Goal: Task Accomplishment & Management: Complete application form

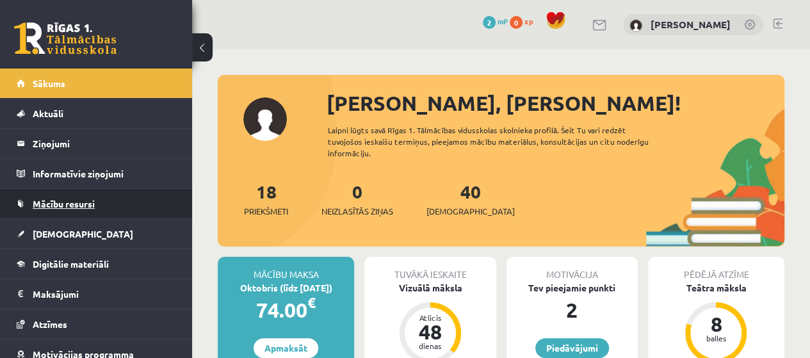
click at [99, 196] on link "Mācību resursi" at bounding box center [96, 203] width 159 height 29
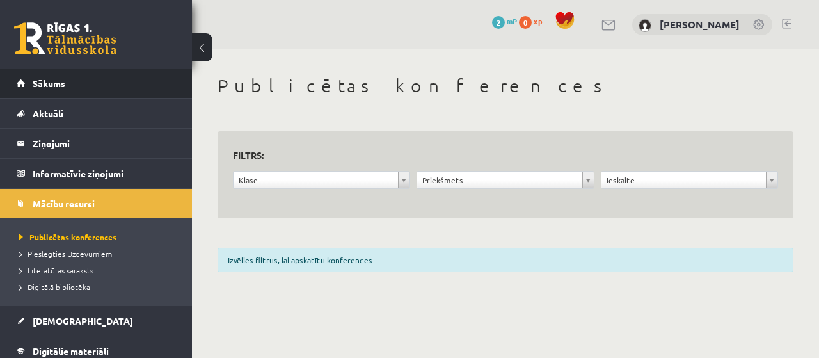
click at [132, 75] on link "Sākums" at bounding box center [96, 82] width 159 height 29
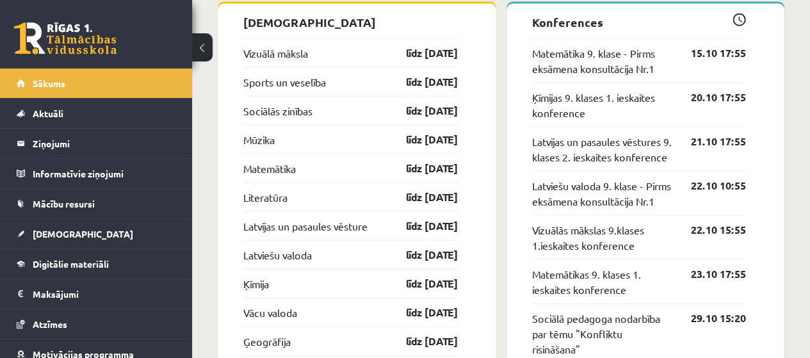
scroll to position [1312, 0]
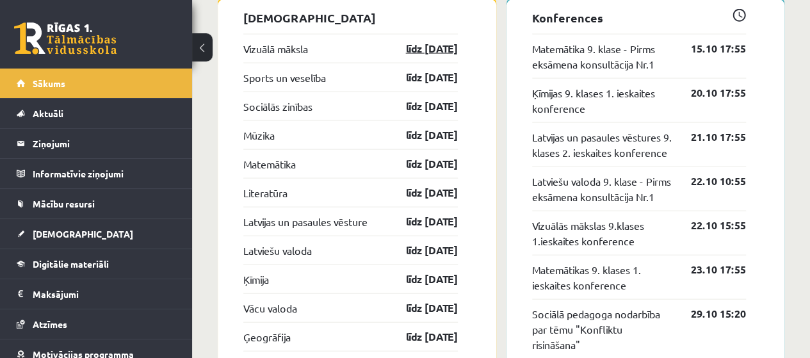
click at [424, 54] on link "līdz [DATE]" at bounding box center [420, 48] width 74 height 15
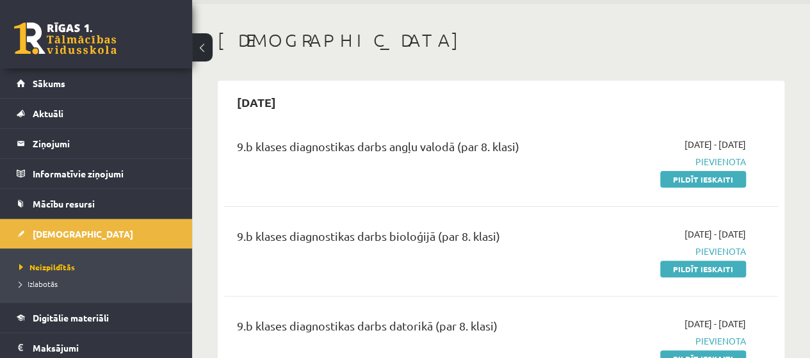
scroll to position [64, 0]
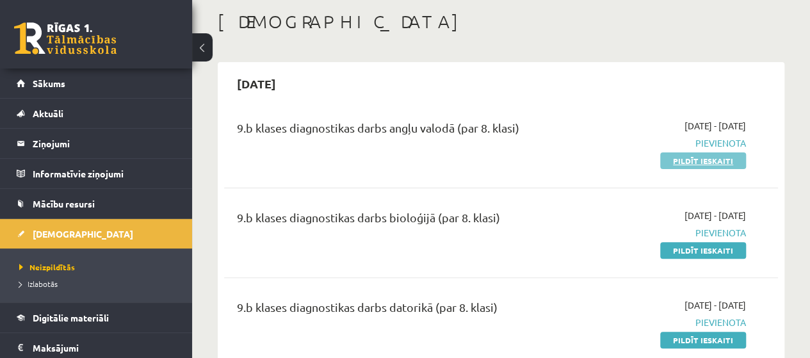
click at [728, 157] on link "Pildīt ieskaiti" at bounding box center [703, 160] width 86 height 17
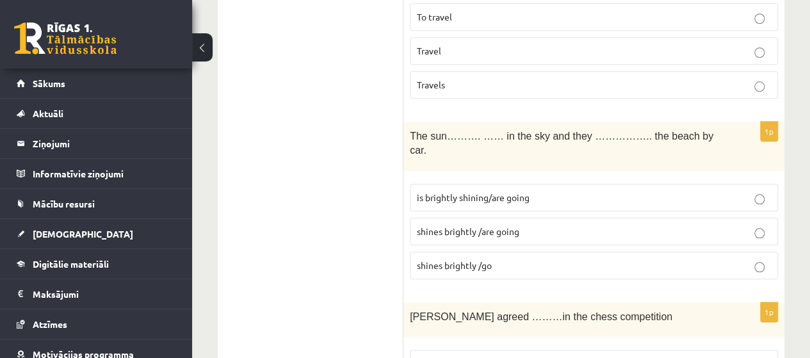
scroll to position [640, 0]
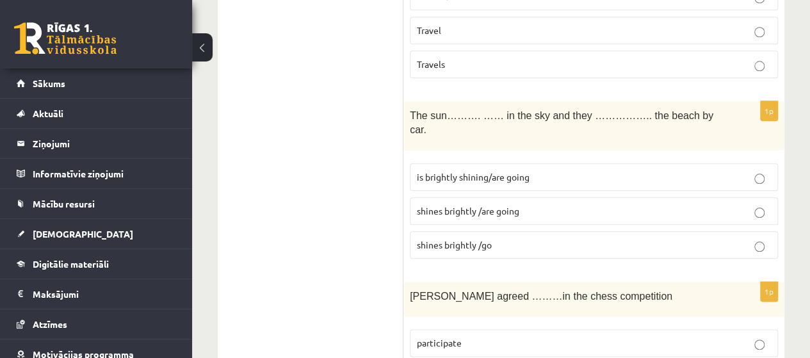
click at [753, 170] on p "is brightly shining/are going" at bounding box center [594, 176] width 354 height 13
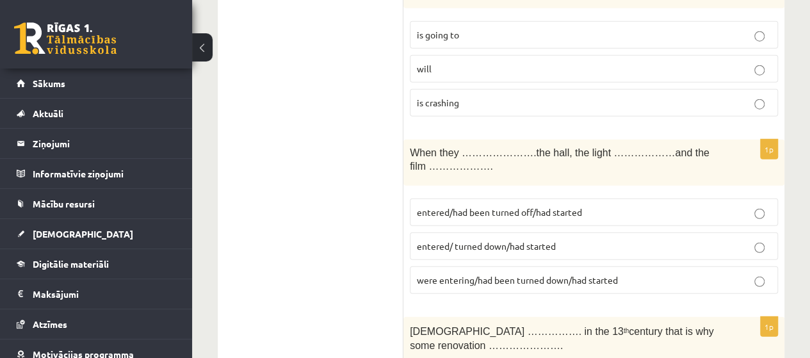
scroll to position [1644, 0]
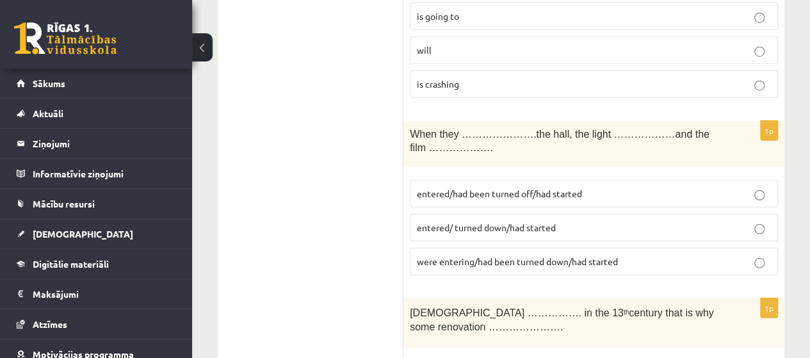
click at [746, 180] on label "entered/had been turned off/had started" at bounding box center [594, 194] width 368 height 28
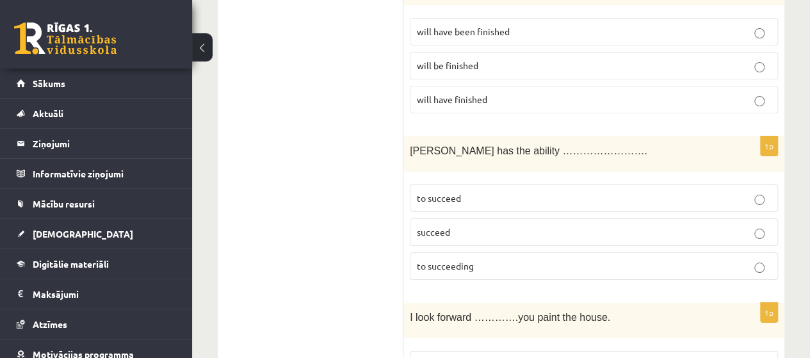
scroll to position [2348, 0]
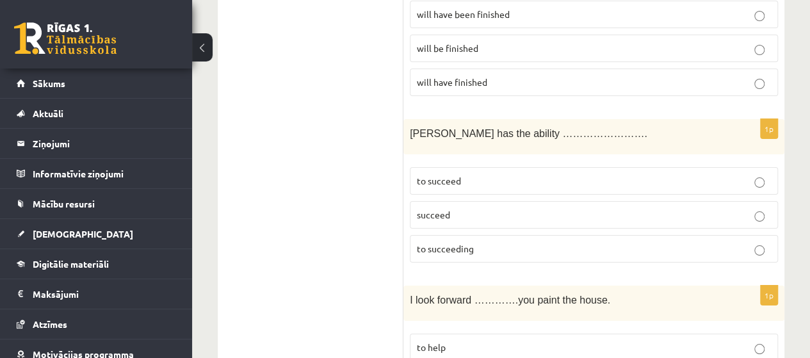
click at [755, 208] on p "succeed" at bounding box center [594, 214] width 354 height 13
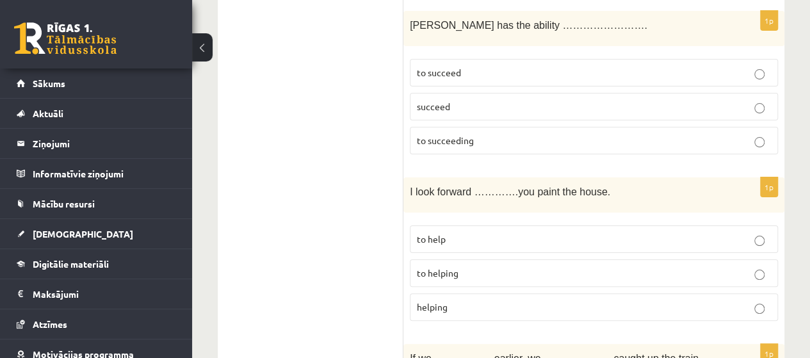
scroll to position [2476, 0]
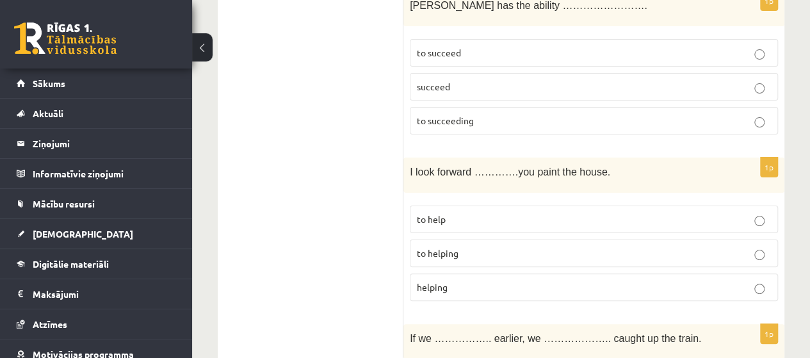
click at [758, 205] on label "to help" at bounding box center [594, 219] width 368 height 28
click at [754, 239] on label "to helping" at bounding box center [594, 253] width 368 height 28
click at [379, 157] on ul "Tests Izvērtējums!" at bounding box center [316, 275] width 173 height 5043
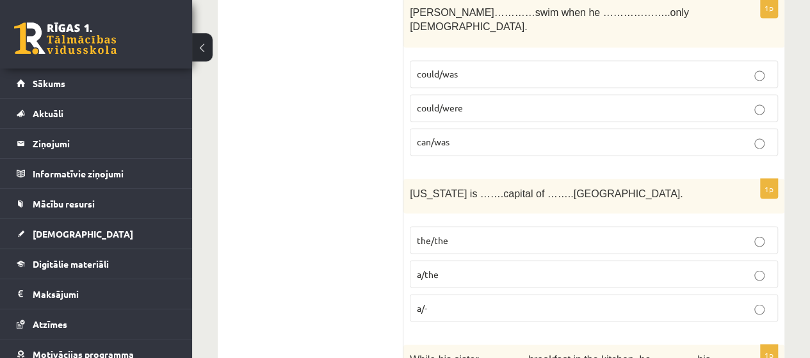
scroll to position [3500, 0]
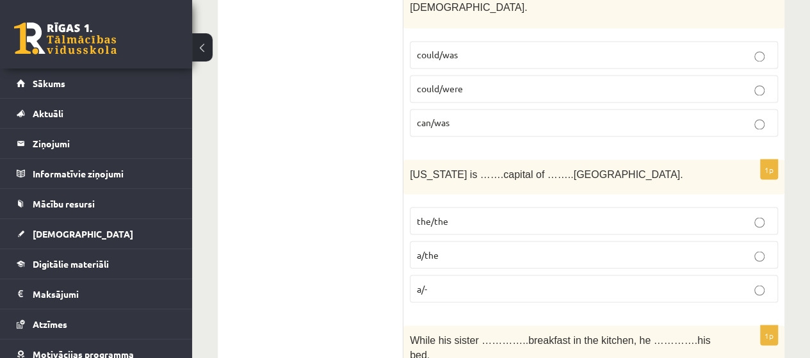
click at [744, 248] on p "a/the" at bounding box center [594, 254] width 354 height 13
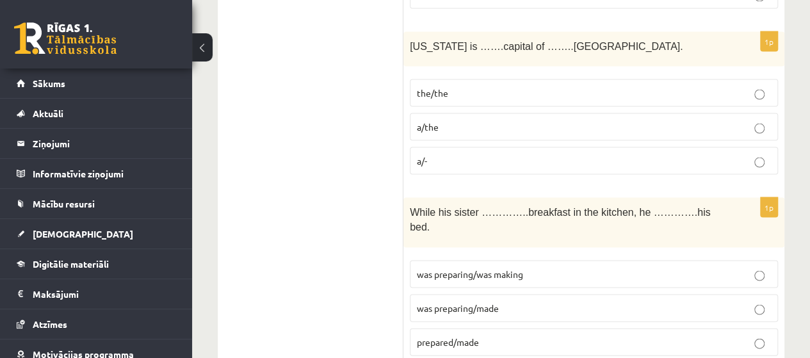
scroll to position [3692, 0]
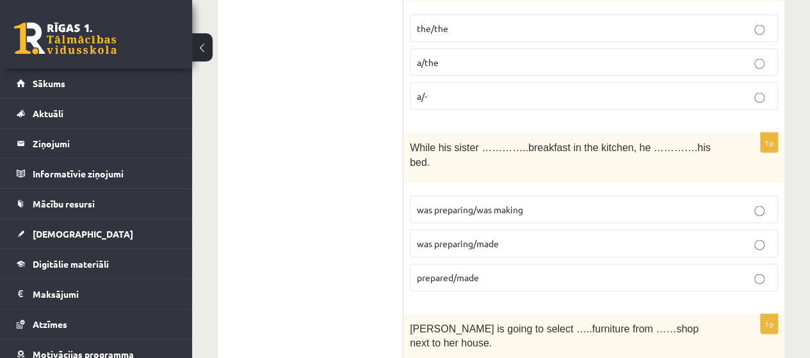
click at [753, 203] on p "was preparing/was making" at bounding box center [594, 209] width 354 height 13
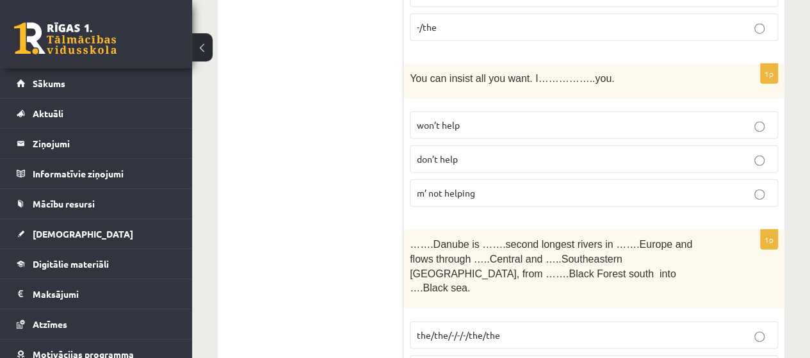
scroll to position [4140, 0]
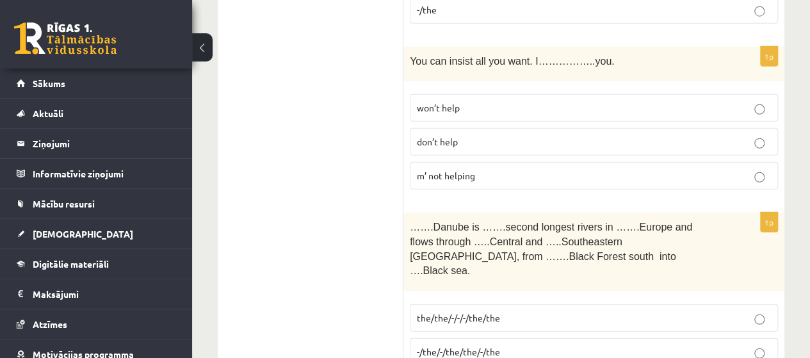
click at [764, 338] on label "-/the/-/the/the/-/the" at bounding box center [594, 352] width 368 height 28
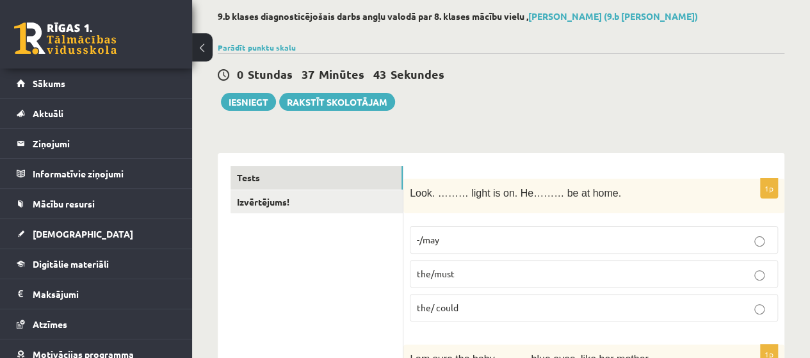
scroll to position [0, 0]
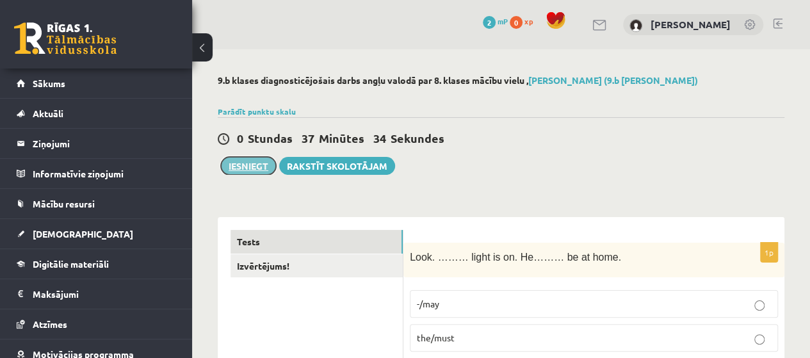
click at [242, 170] on button "Iesniegt" at bounding box center [248, 166] width 55 height 18
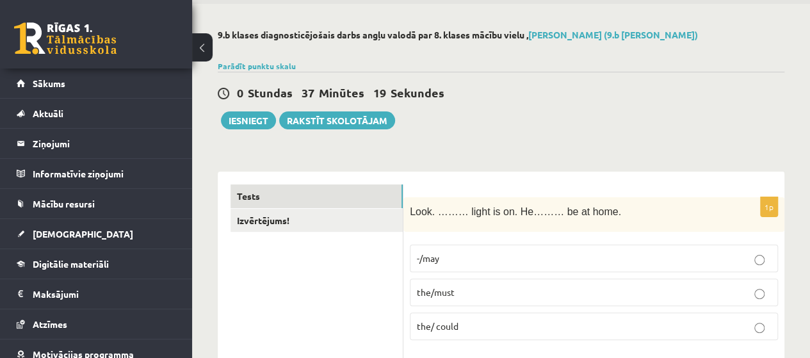
scroll to position [64, 0]
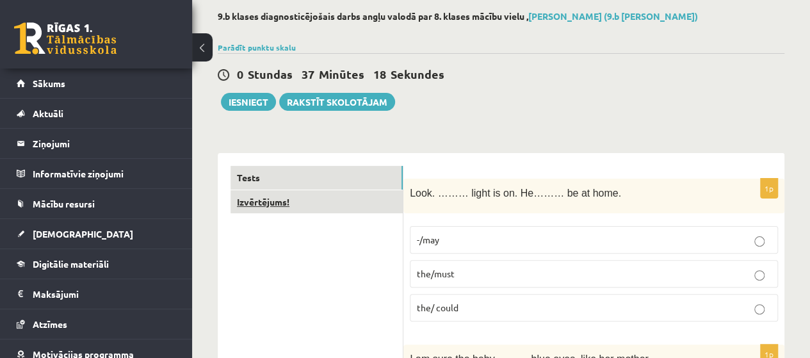
click at [373, 195] on link "Izvērtējums!" at bounding box center [316, 202] width 172 height 24
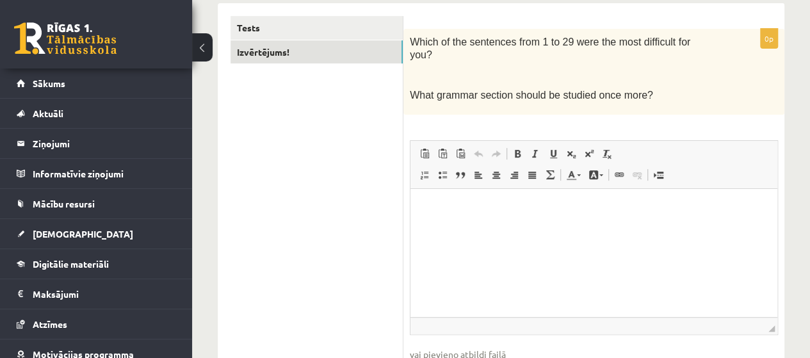
scroll to position [159, 0]
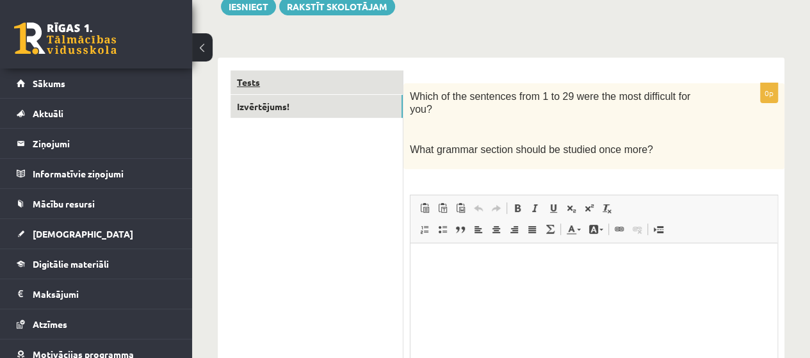
click at [342, 83] on link "Tests" at bounding box center [316, 82] width 172 height 24
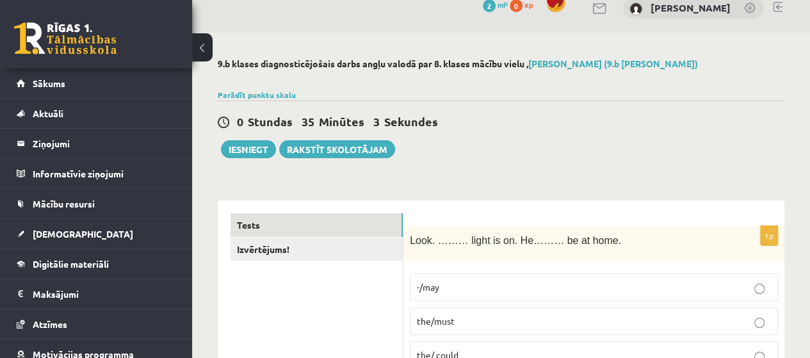
scroll to position [0, 0]
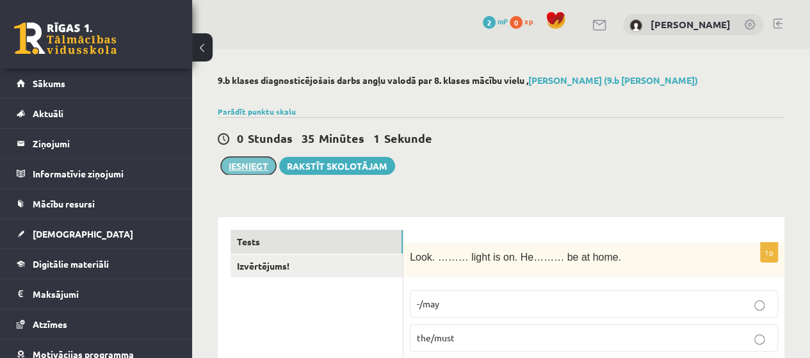
click at [247, 168] on button "Iesniegt" at bounding box center [248, 166] width 55 height 18
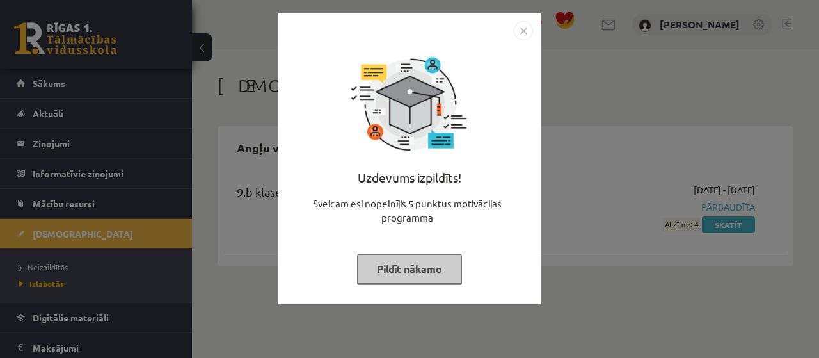
click at [444, 268] on button "Pildīt nākamo" at bounding box center [409, 268] width 105 height 29
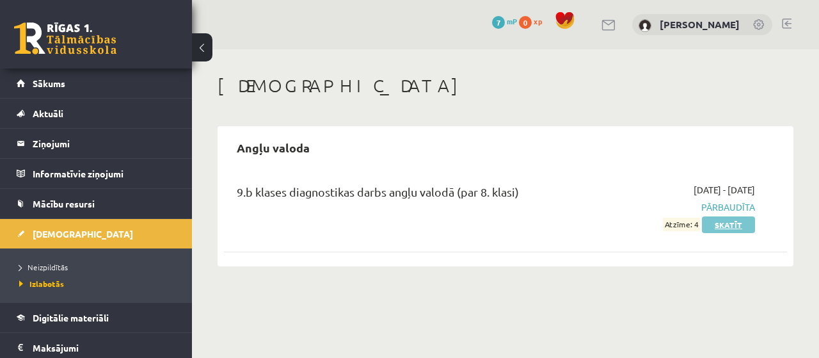
click at [734, 223] on link "Skatīt" at bounding box center [728, 224] width 53 height 17
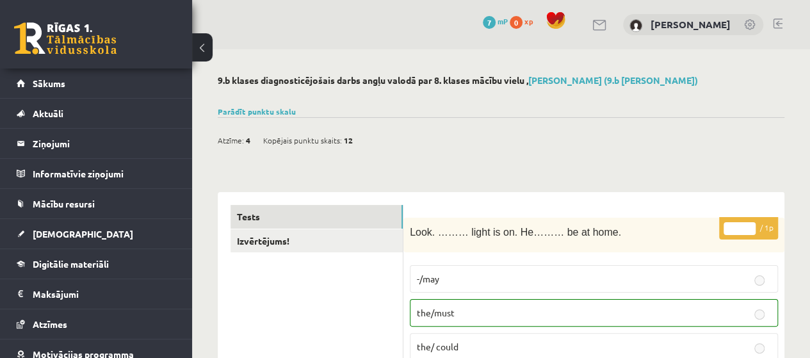
click at [209, 46] on button at bounding box center [202, 47] width 20 height 28
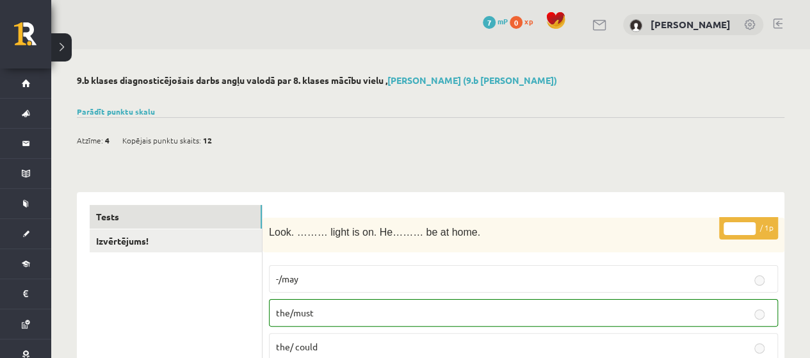
click at [61, 47] on button at bounding box center [61, 47] width 20 height 28
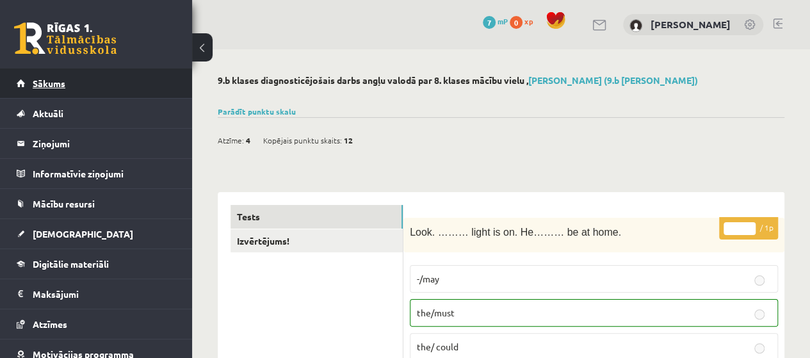
click at [158, 79] on link "Sākums" at bounding box center [96, 82] width 159 height 29
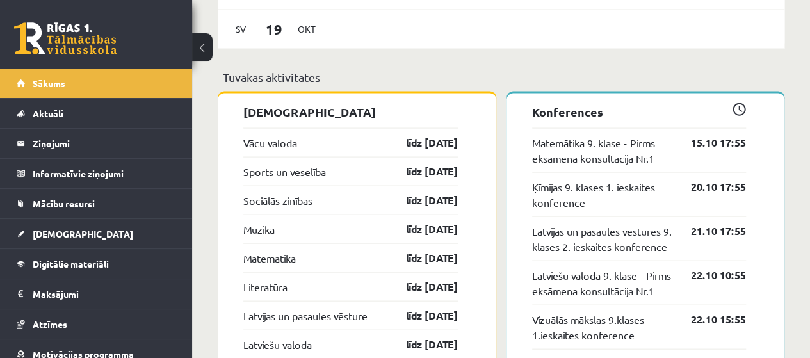
scroll to position [1216, 0]
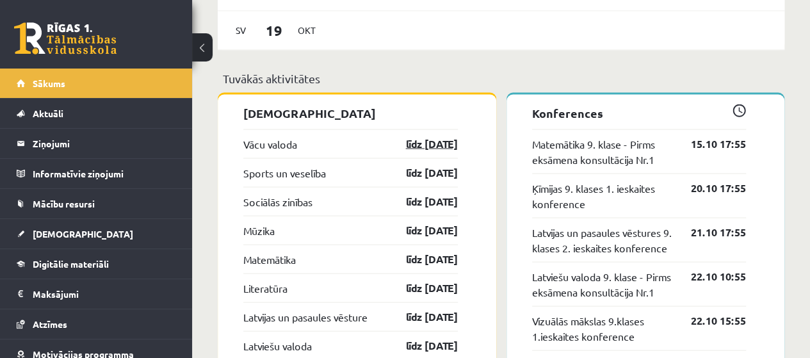
click at [437, 148] on link "līdz [DATE]" at bounding box center [420, 143] width 74 height 15
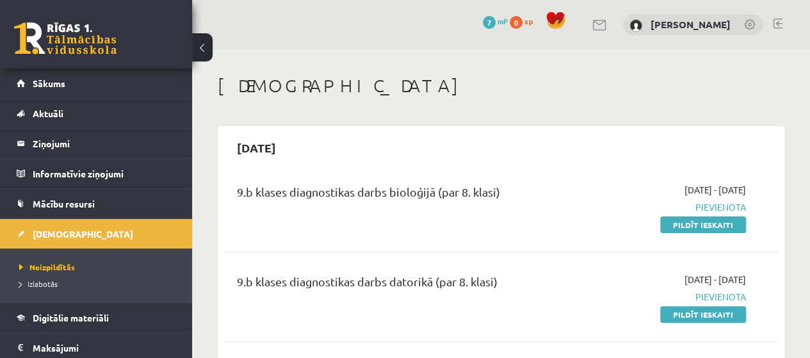
scroll to position [64, 0]
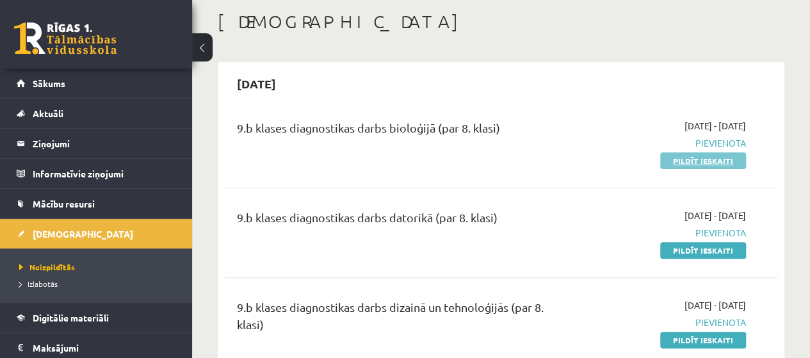
click at [707, 163] on link "Pildīt ieskaiti" at bounding box center [703, 160] width 86 height 17
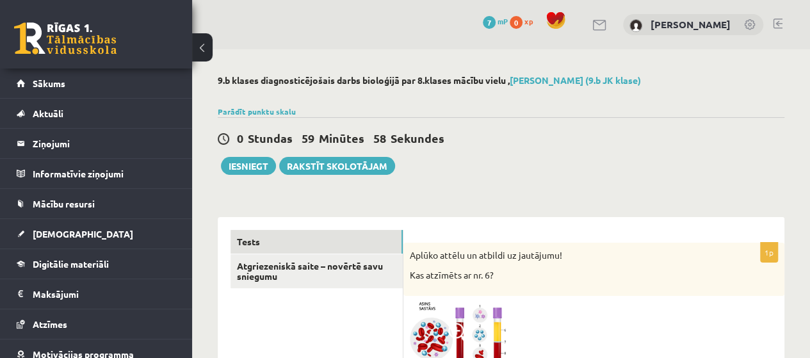
scroll to position [128, 0]
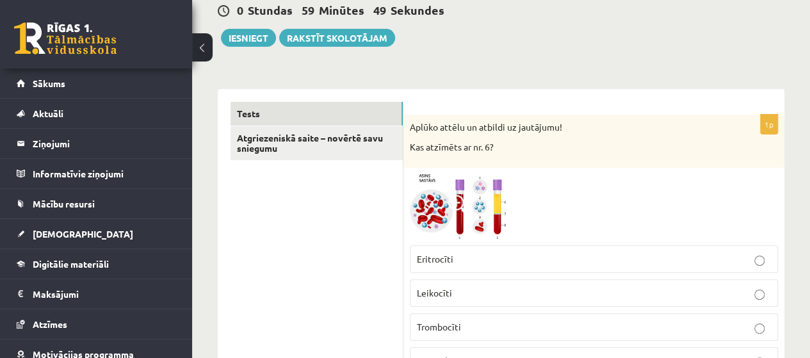
click at [497, 211] on img at bounding box center [458, 206] width 96 height 65
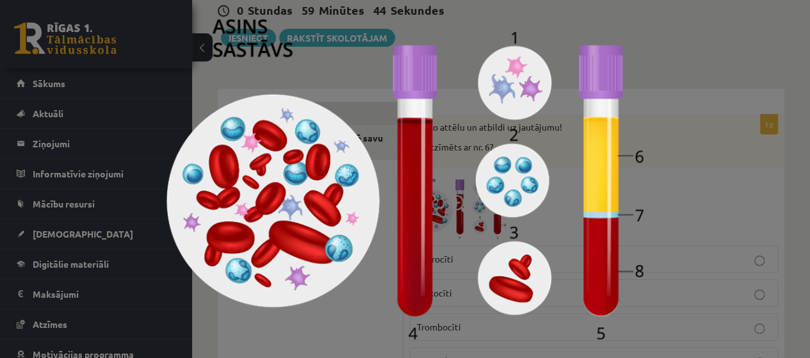
click at [665, 70] on div at bounding box center [405, 179] width 810 height 358
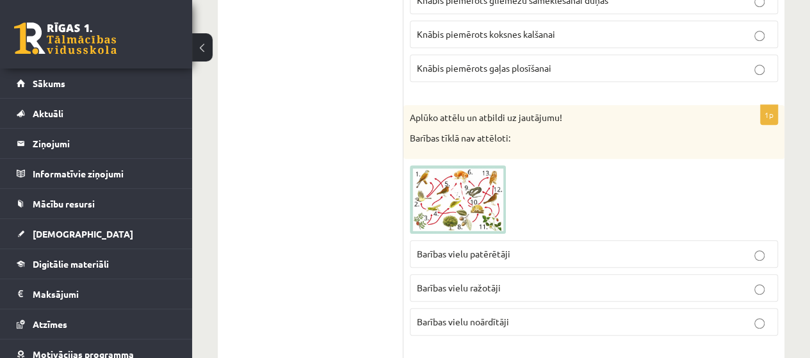
scroll to position [2752, 0]
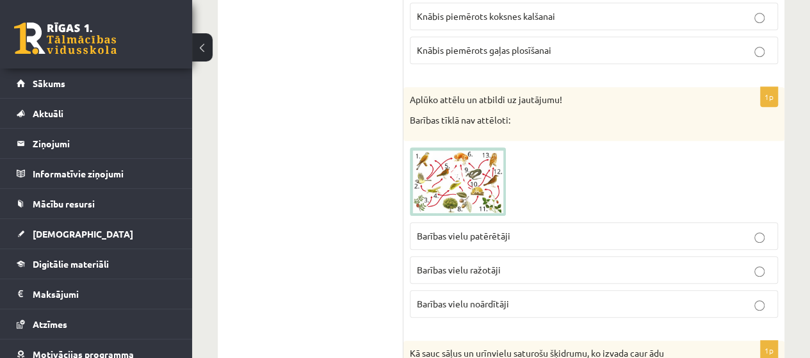
click at [466, 147] on img at bounding box center [458, 181] width 96 height 69
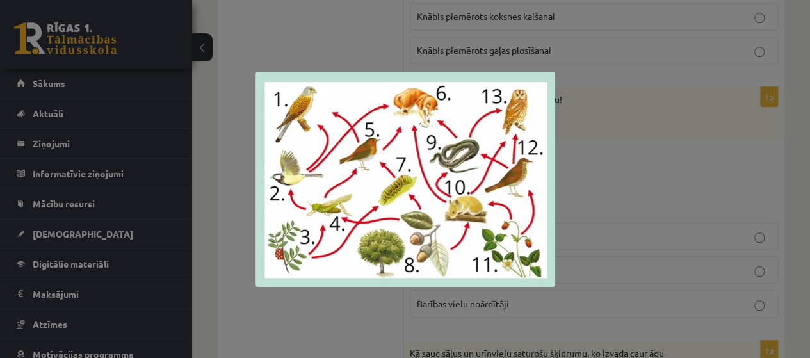
click at [616, 100] on div at bounding box center [405, 179] width 810 height 358
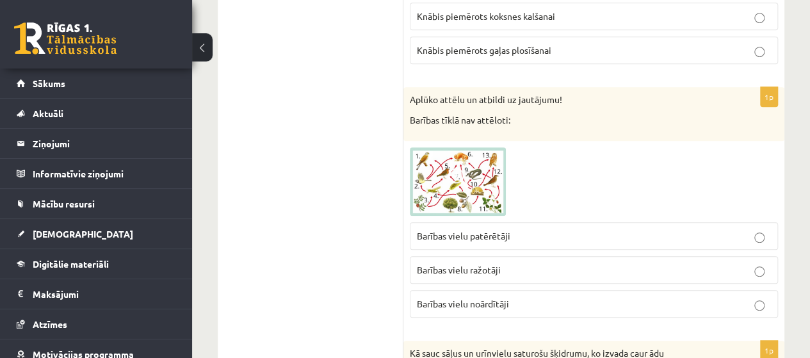
click at [472, 168] on img at bounding box center [458, 181] width 96 height 69
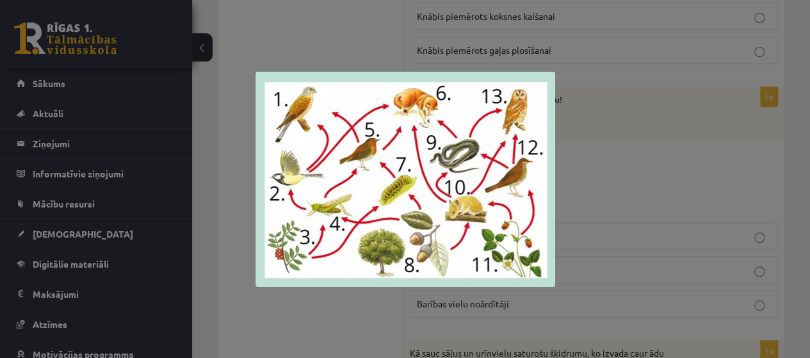
click at [580, 124] on div at bounding box center [405, 179] width 810 height 358
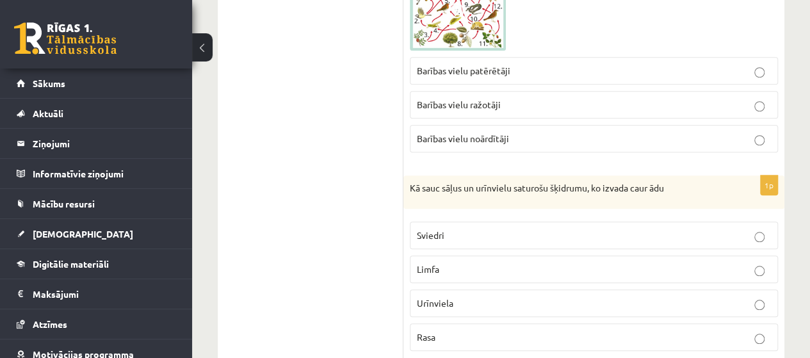
scroll to position [2944, 0]
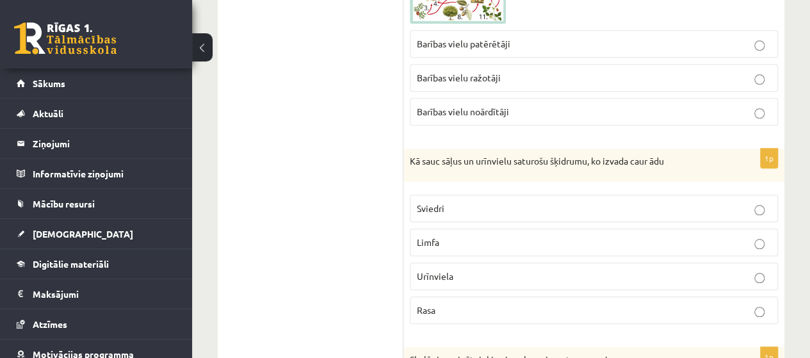
click at [767, 202] on p "Sviedri" at bounding box center [594, 208] width 354 height 13
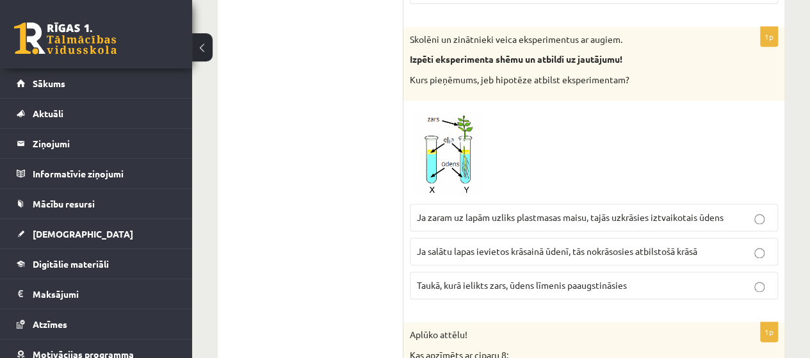
scroll to position [3328, 0]
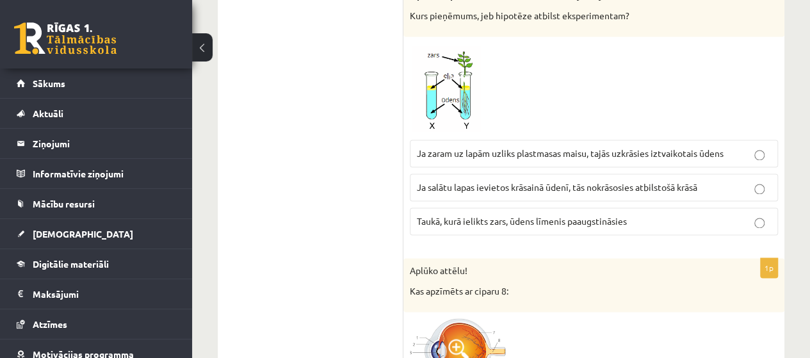
click at [760, 214] on p "Taukā, kurā ielikts zars, ūdens līmenis paaugstināsies" at bounding box center [594, 220] width 354 height 13
click at [465, 63] on span at bounding box center [458, 73] width 20 height 20
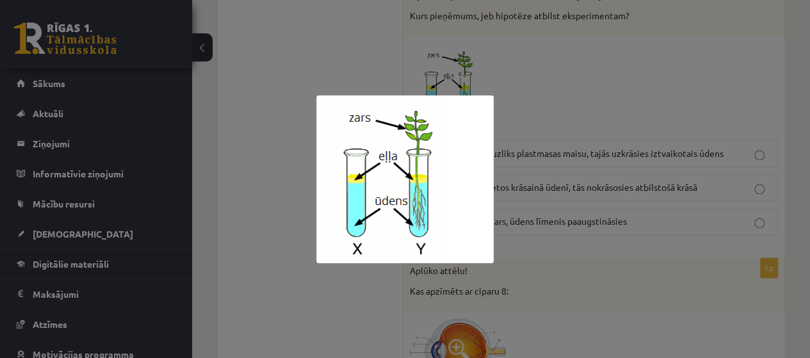
click at [522, 68] on div at bounding box center [405, 179] width 810 height 358
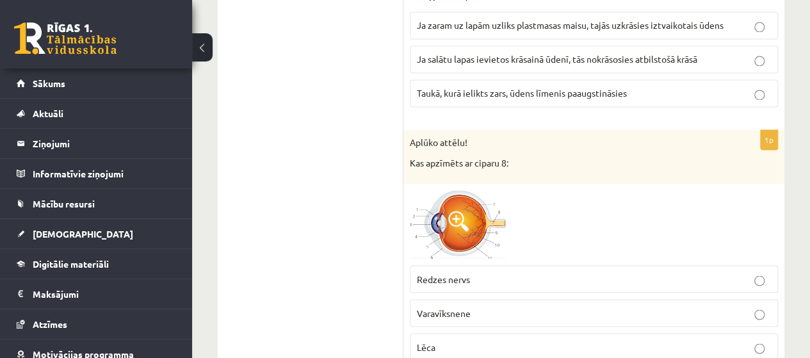
scroll to position [3520, 0]
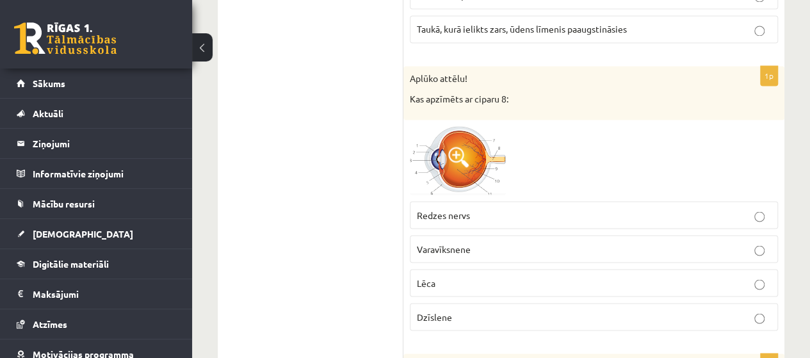
click at [475, 130] on img at bounding box center [458, 160] width 96 height 68
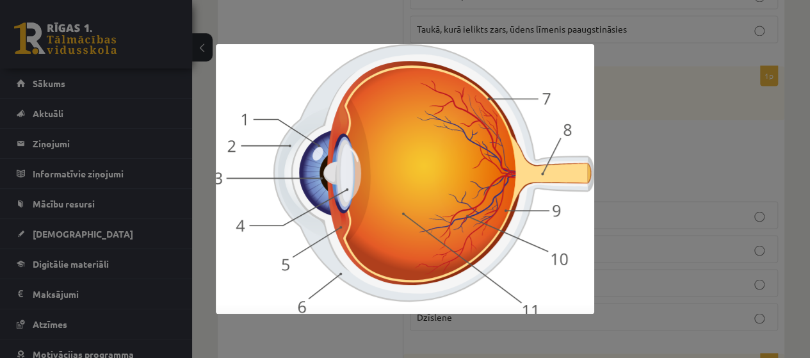
click at [668, 126] on div at bounding box center [405, 179] width 810 height 358
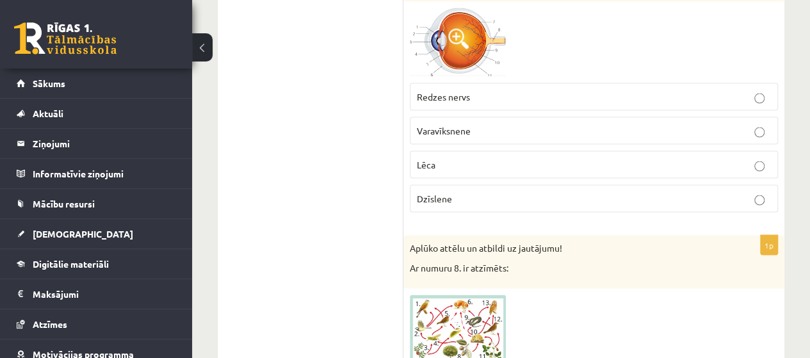
scroll to position [3712, 0]
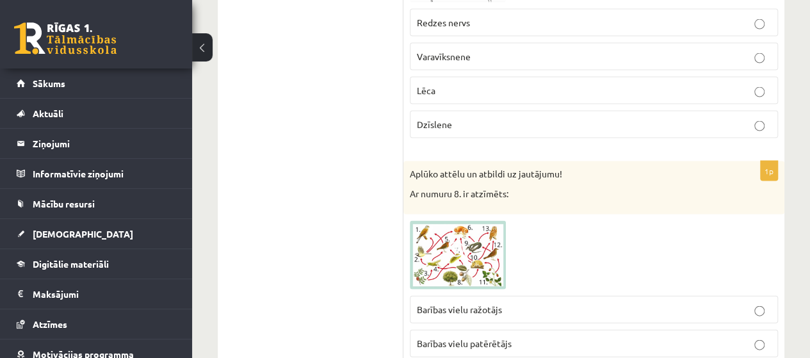
click at [477, 230] on img at bounding box center [458, 255] width 96 height 69
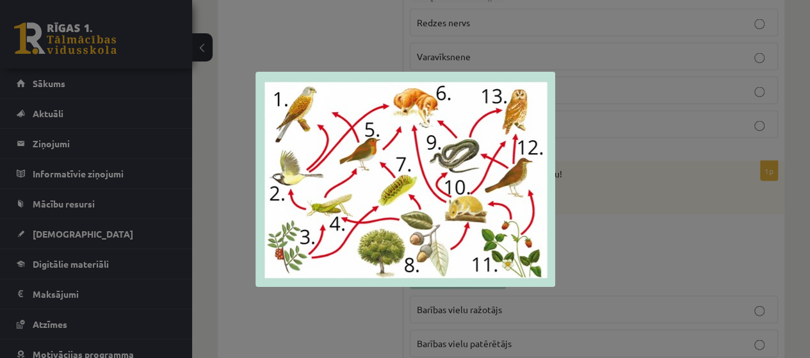
click at [589, 138] on div at bounding box center [405, 179] width 810 height 358
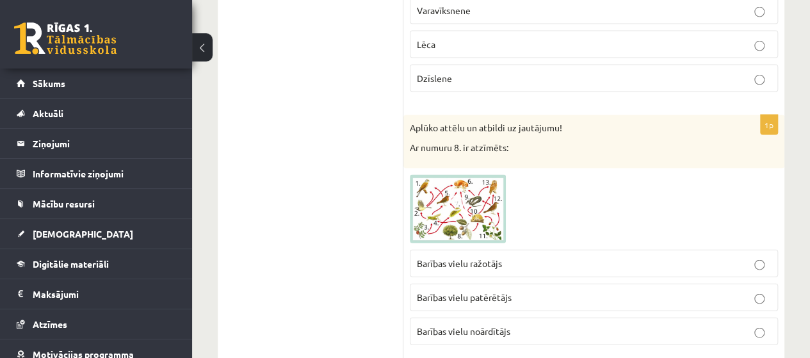
scroll to position [3776, 0]
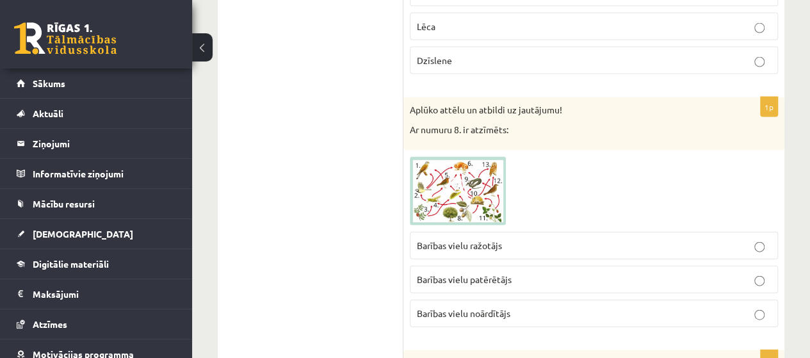
click at [765, 239] on p "Barības vielu ražotājs" at bounding box center [594, 245] width 354 height 13
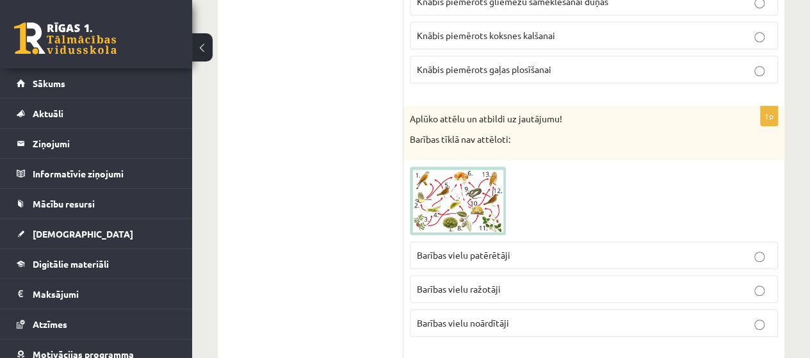
scroll to position [2752, 0]
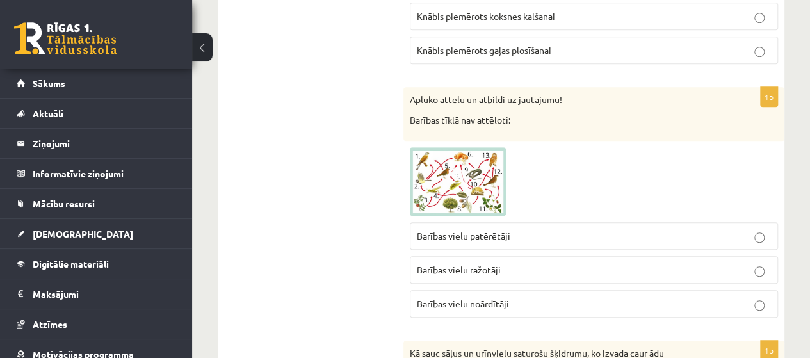
click at [480, 162] on img at bounding box center [458, 181] width 96 height 69
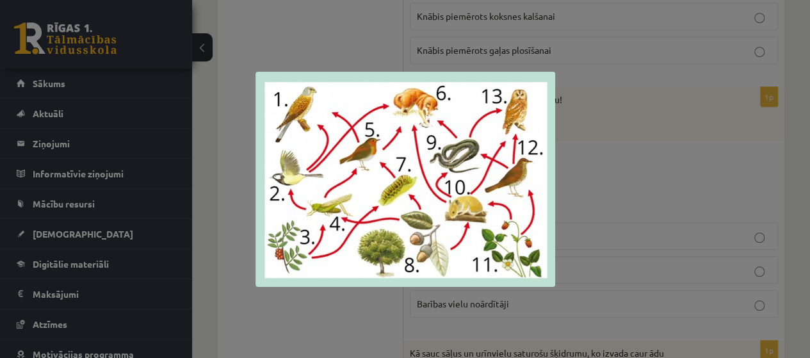
click at [645, 100] on div at bounding box center [405, 179] width 810 height 358
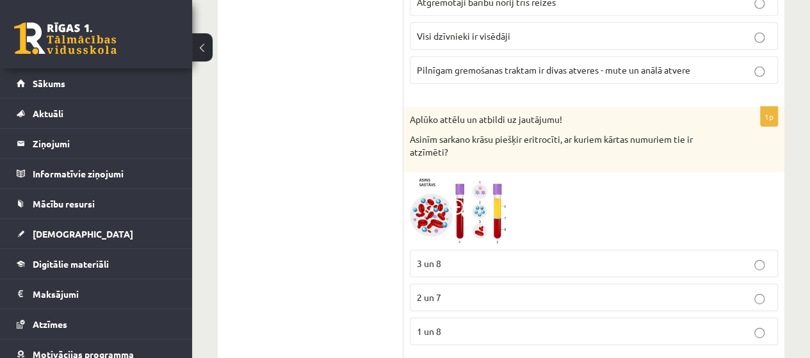
scroll to position [4481, 0]
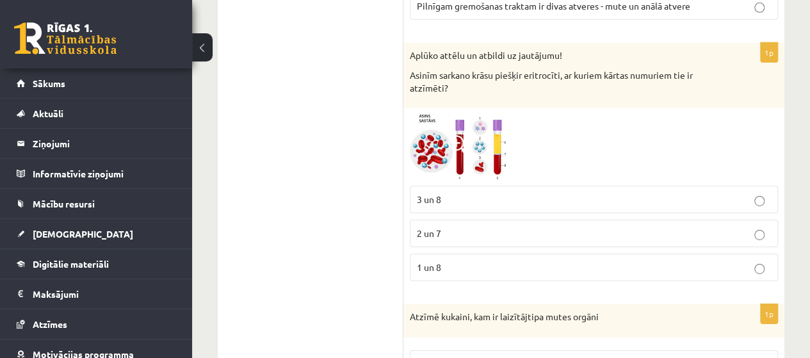
click at [490, 115] on img at bounding box center [458, 147] width 96 height 65
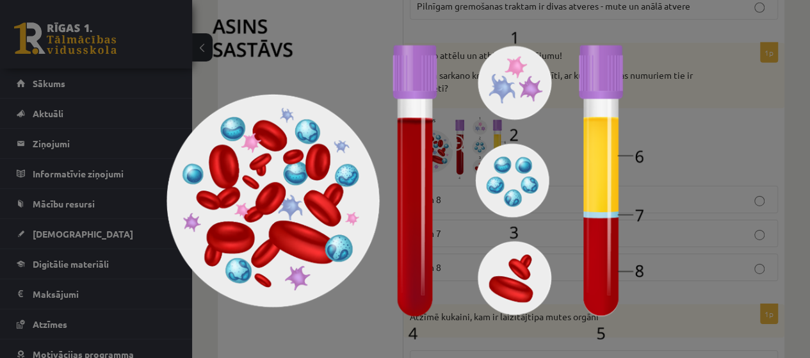
click at [708, 110] on div at bounding box center [405, 179] width 810 height 358
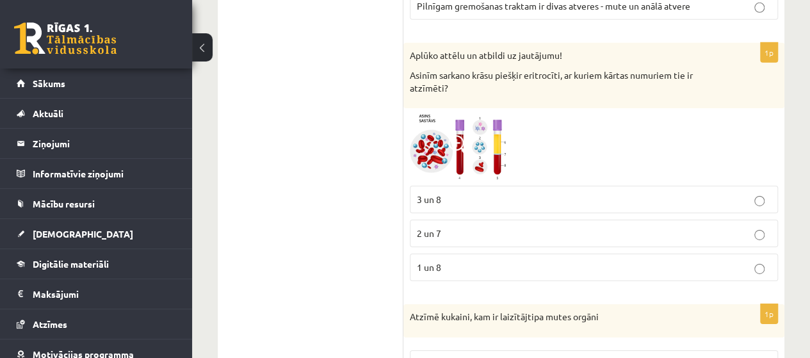
click at [504, 116] on img at bounding box center [458, 147] width 96 height 65
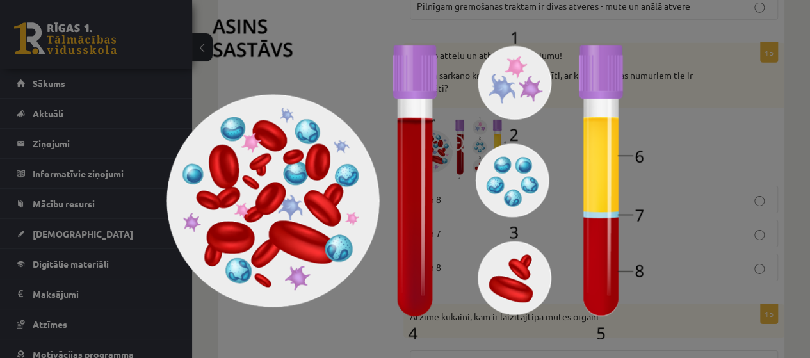
drag, startPoint x: 789, startPoint y: 92, endPoint x: 774, endPoint y: 97, distance: 15.8
click at [787, 92] on div at bounding box center [405, 179] width 810 height 358
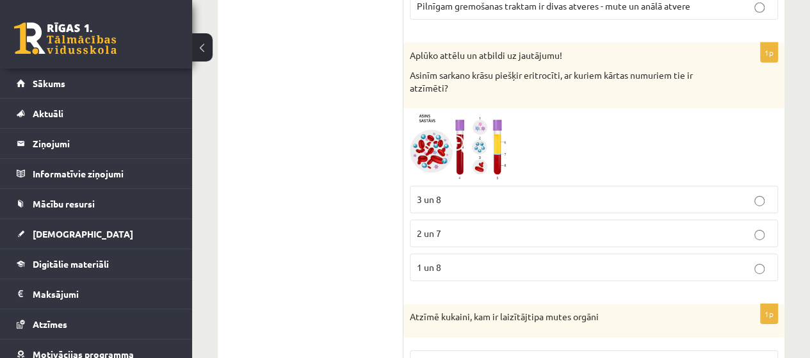
click at [502, 120] on img at bounding box center [458, 147] width 96 height 65
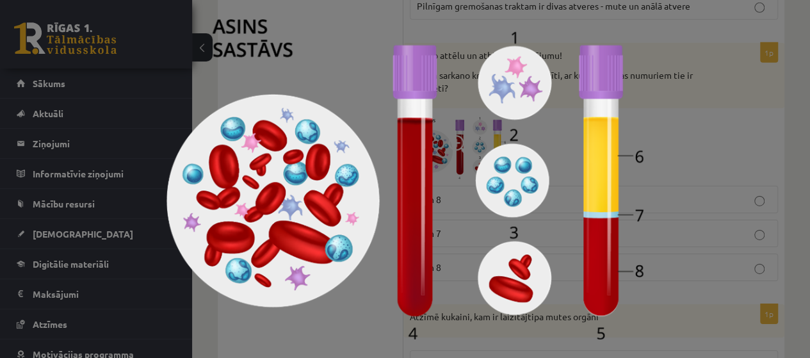
click at [668, 98] on div at bounding box center [405, 179] width 810 height 358
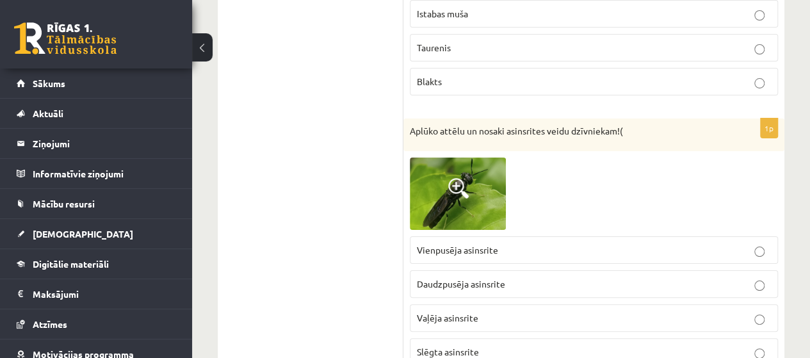
scroll to position [4929, 0]
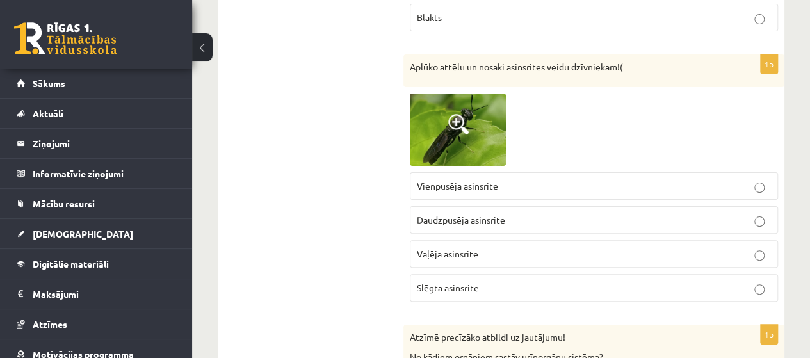
click at [488, 120] on img at bounding box center [458, 129] width 96 height 72
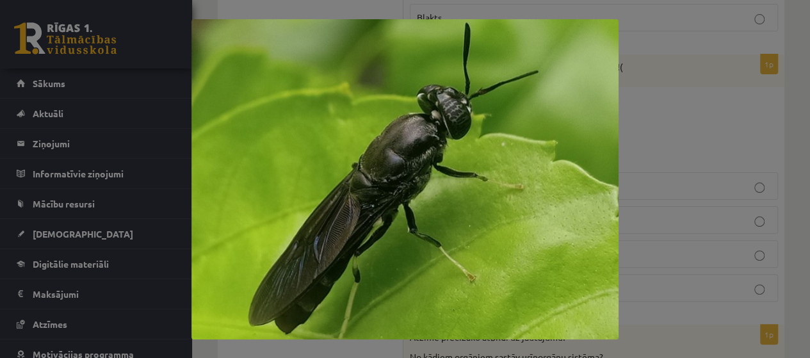
click at [638, 97] on div at bounding box center [405, 179] width 810 height 358
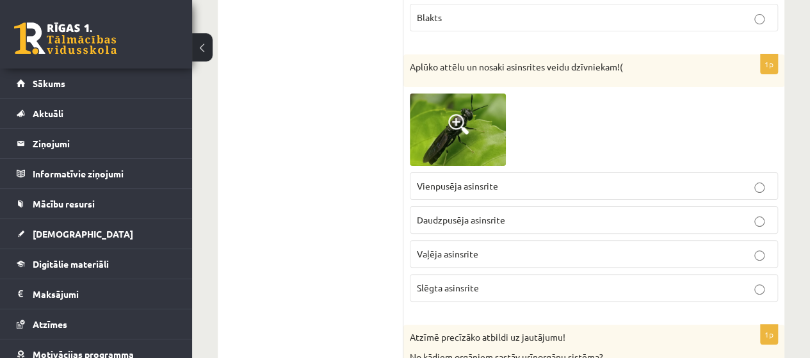
click at [747, 247] on p "Vaļēja asinsrite" at bounding box center [594, 253] width 354 height 13
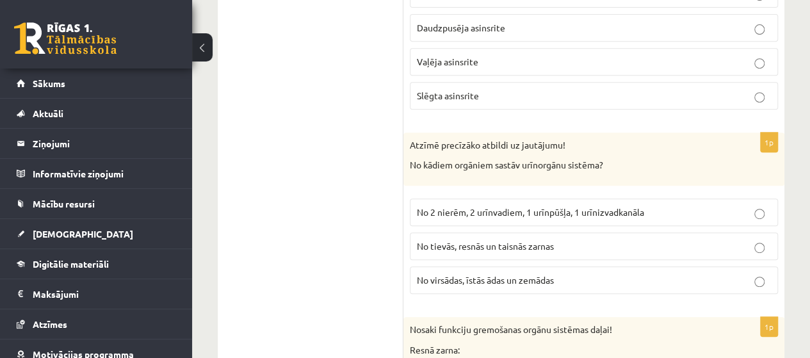
scroll to position [5185, 0]
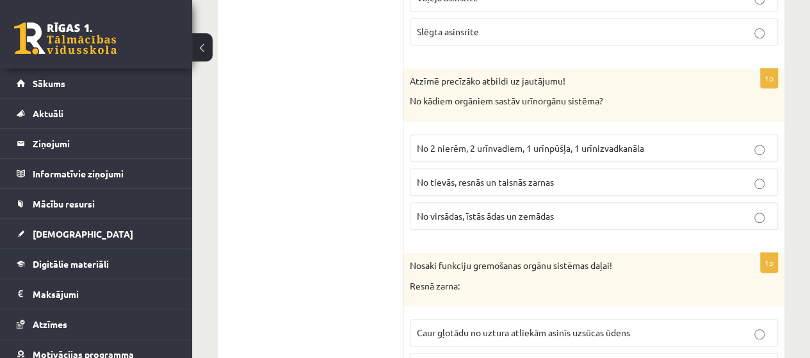
click at [767, 141] on p "No 2 nierēm, 2 urīnvadiem, 1 urīnpūšļa, 1 urīnizvadkanāla" at bounding box center [594, 147] width 354 height 13
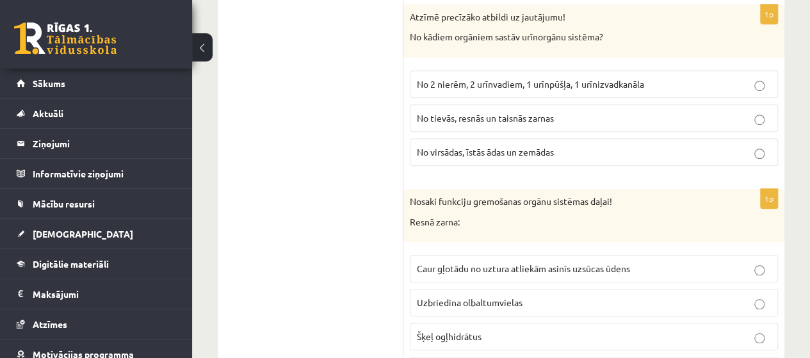
scroll to position [5313, 0]
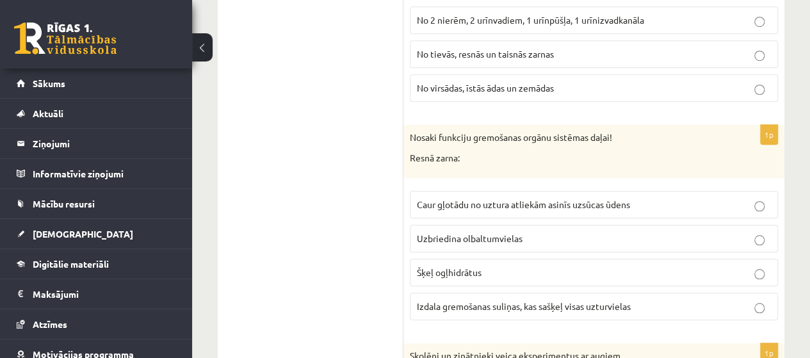
click at [753, 300] on p "Izdala gremošanas suliņas, kas sašķeļ visas uzturvielas" at bounding box center [594, 306] width 354 height 13
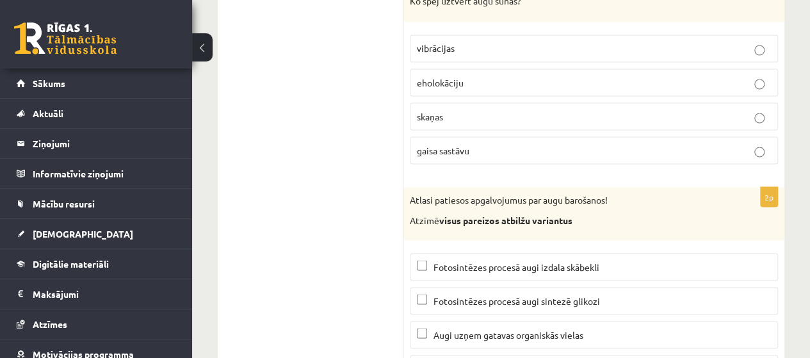
scroll to position [6081, 0]
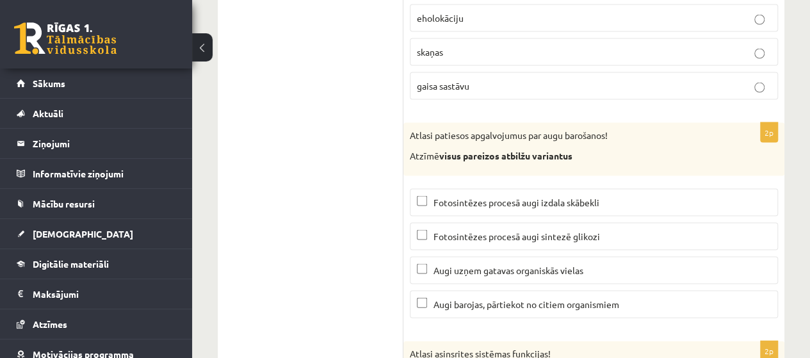
click at [426, 223] on label "Fotosintēzes procesā augi sintezē glikozi" at bounding box center [594, 237] width 368 height 28
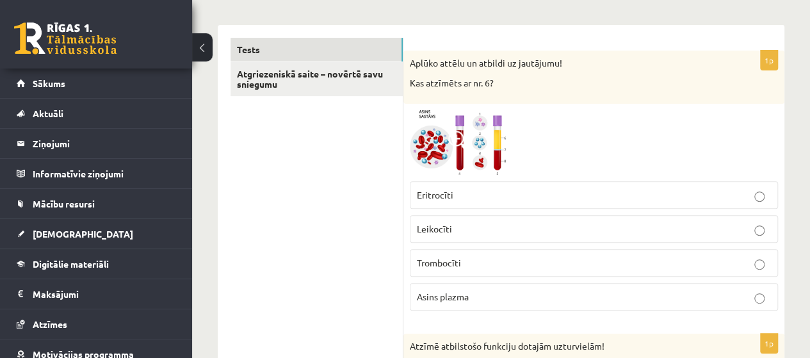
scroll to position [64, 0]
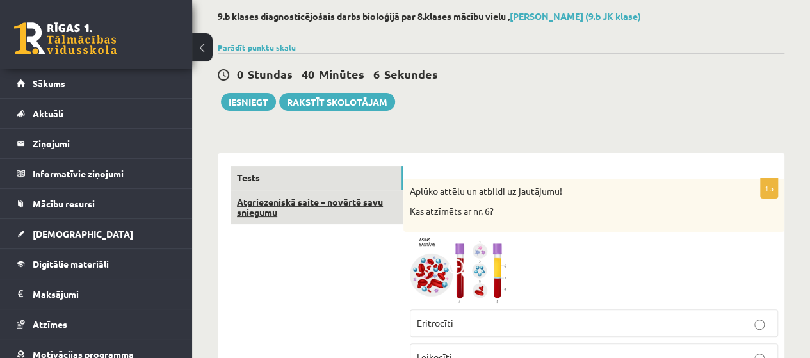
click at [319, 197] on link "Atgriezeniskā saite – novērtē savu sniegumu" at bounding box center [316, 207] width 172 height 35
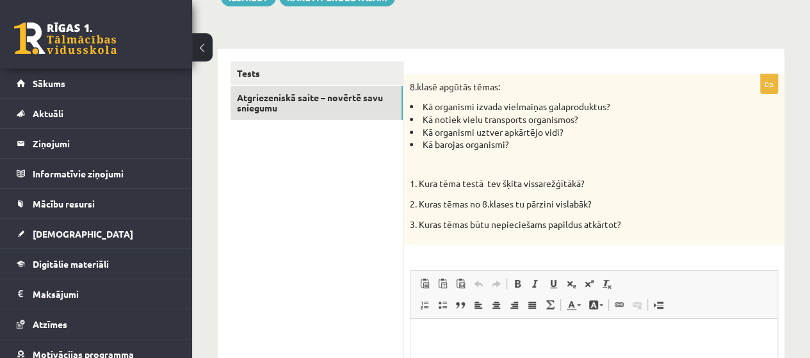
scroll to position [128, 0]
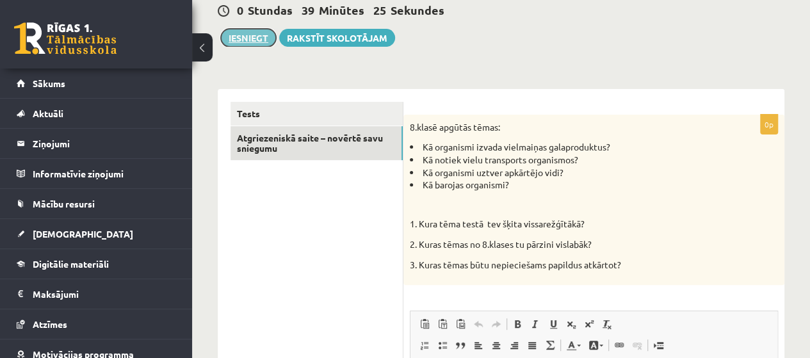
click at [236, 38] on button "Iesniegt" at bounding box center [248, 38] width 55 height 18
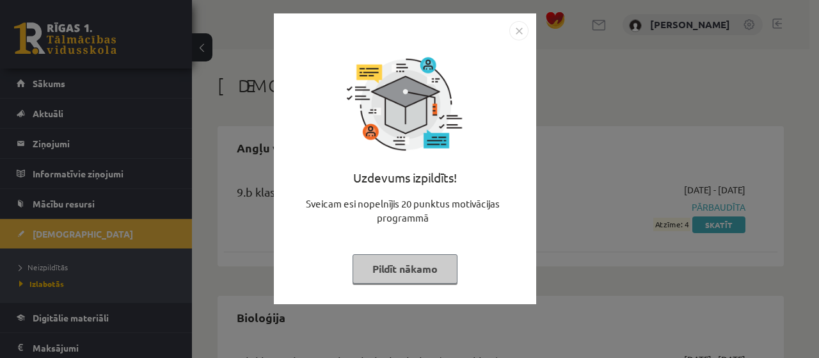
click at [434, 268] on button "Pildīt nākamo" at bounding box center [405, 268] width 105 height 29
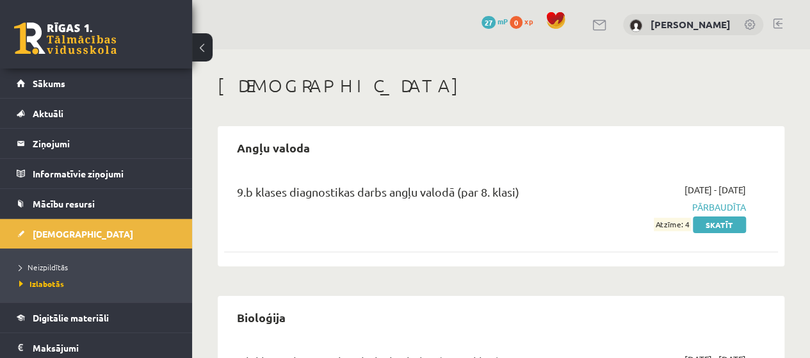
scroll to position [102, 0]
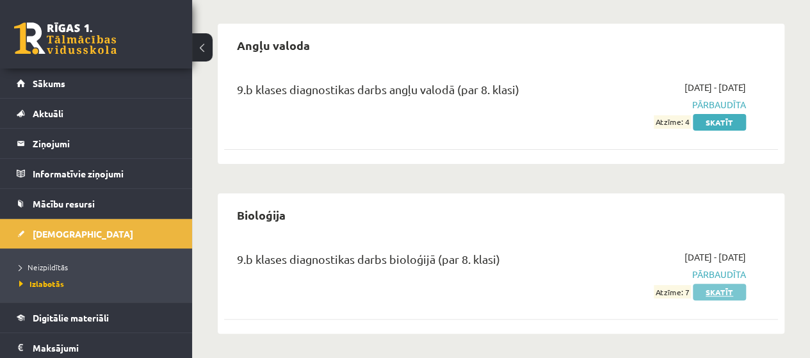
click at [721, 291] on link "Skatīt" at bounding box center [719, 292] width 53 height 17
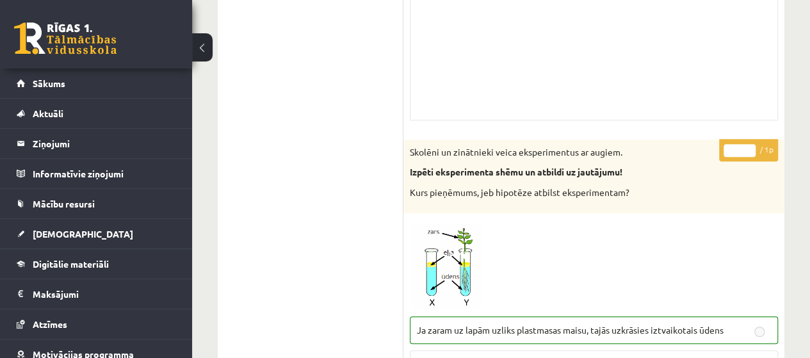
scroll to position [5249, 0]
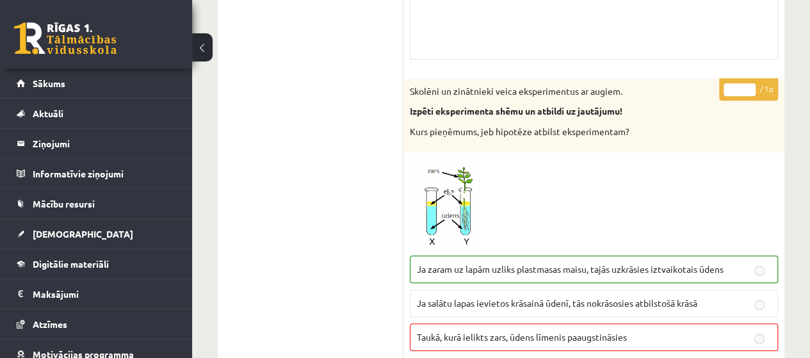
click at [465, 179] on span at bounding box center [458, 189] width 20 height 20
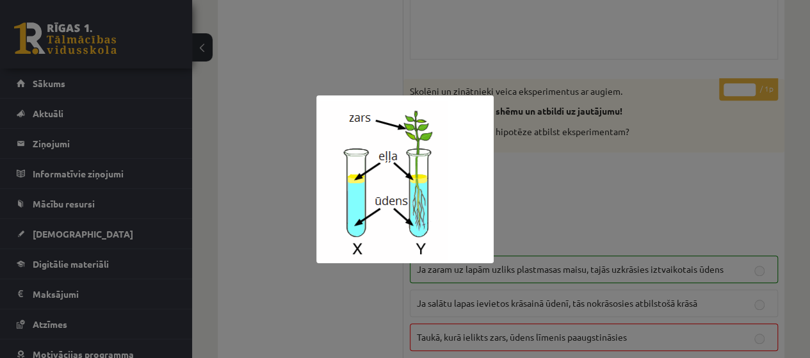
click at [534, 175] on div at bounding box center [405, 179] width 810 height 358
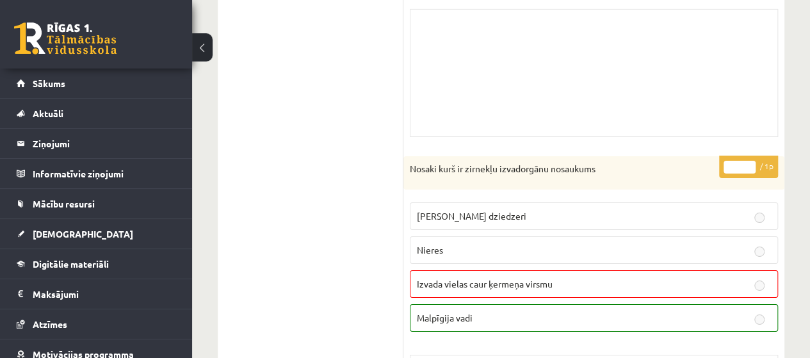
scroll to position [2232, 0]
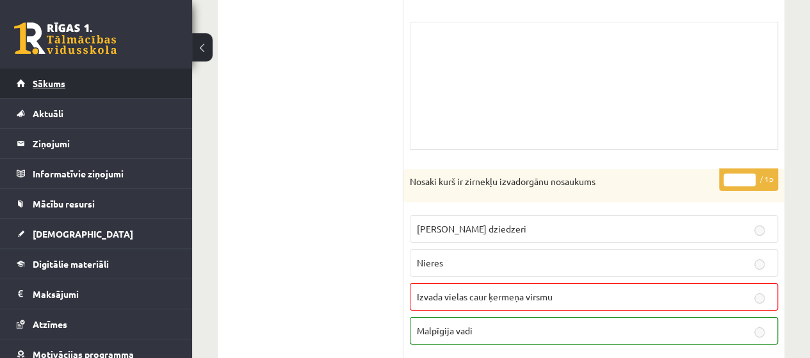
click at [144, 81] on link "Sākums" at bounding box center [96, 82] width 159 height 29
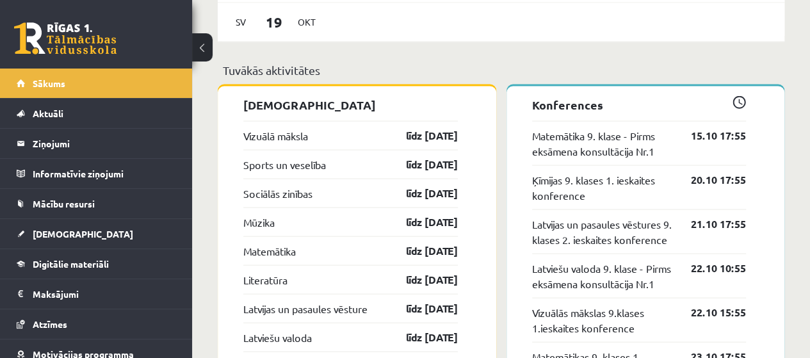
scroll to position [1216, 0]
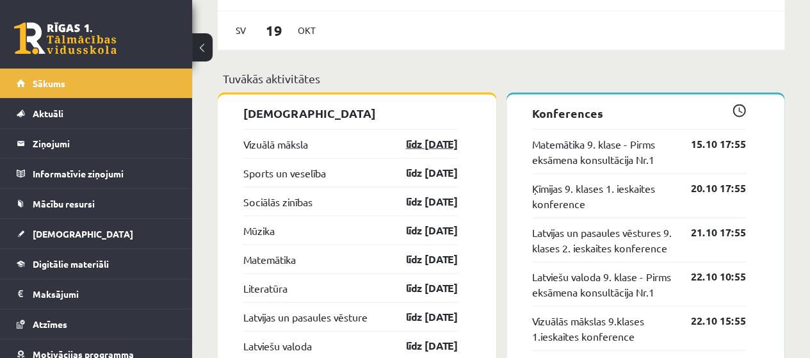
click at [446, 141] on link "līdz [DATE]" at bounding box center [420, 143] width 74 height 15
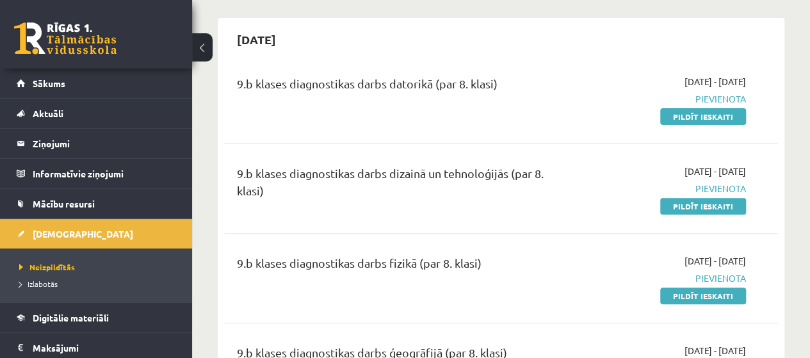
scroll to position [128, 0]
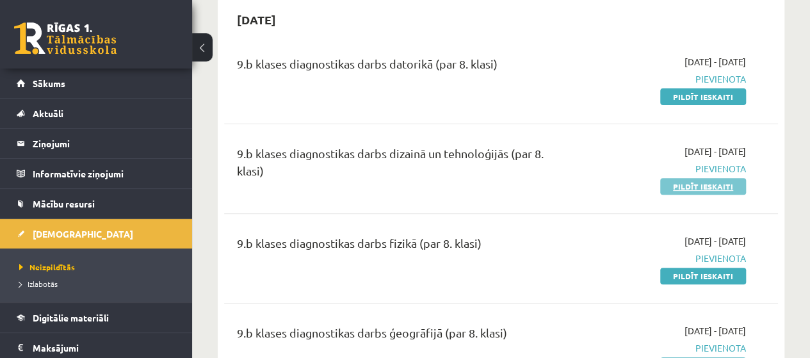
click at [686, 186] on link "Pildīt ieskaiti" at bounding box center [703, 186] width 86 height 17
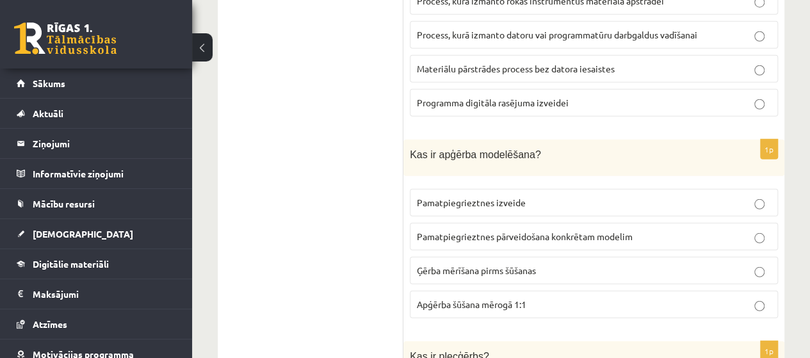
scroll to position [1728, 0]
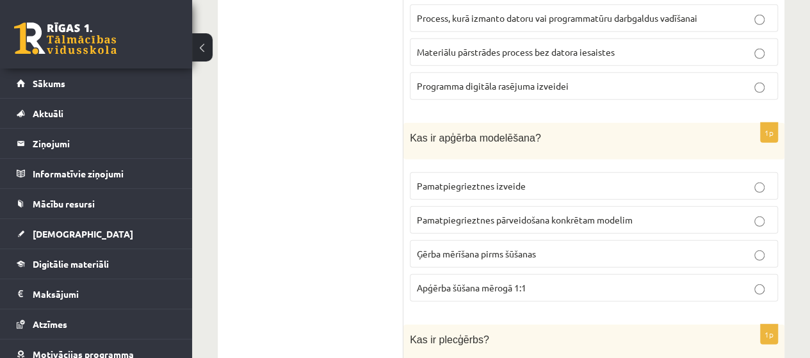
click at [750, 240] on label "Ģērba mērīšana pirms šūšanas" at bounding box center [594, 254] width 368 height 28
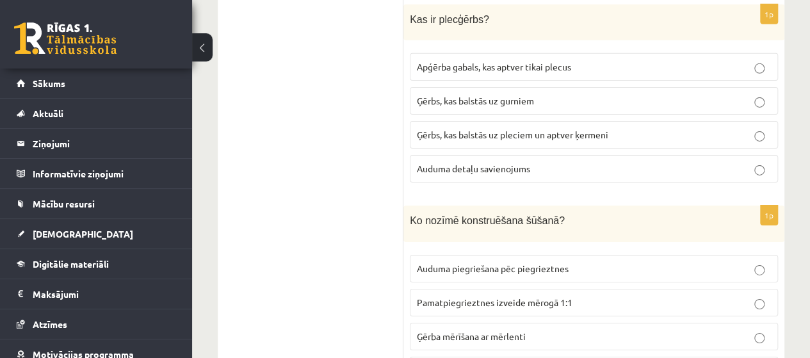
scroll to position [2112, 0]
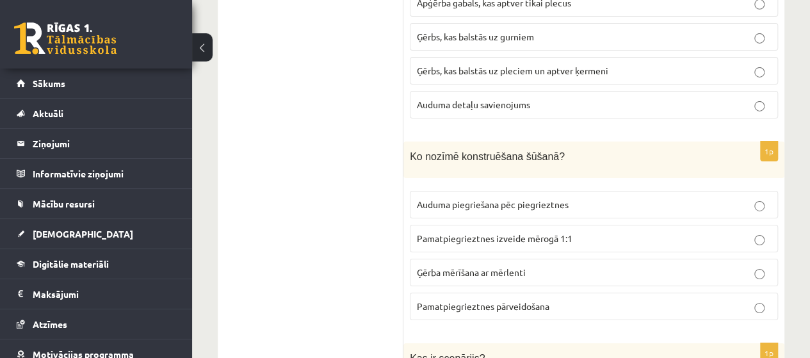
click at [753, 232] on p "Pamatpiegrieztnes izveide mērogā 1:1" at bounding box center [594, 238] width 354 height 13
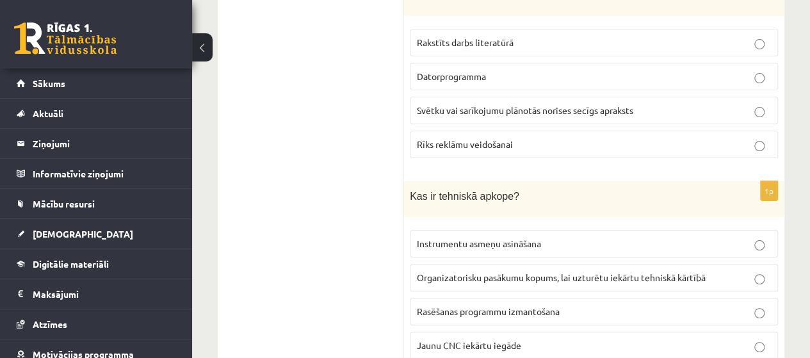
scroll to position [2496, 0]
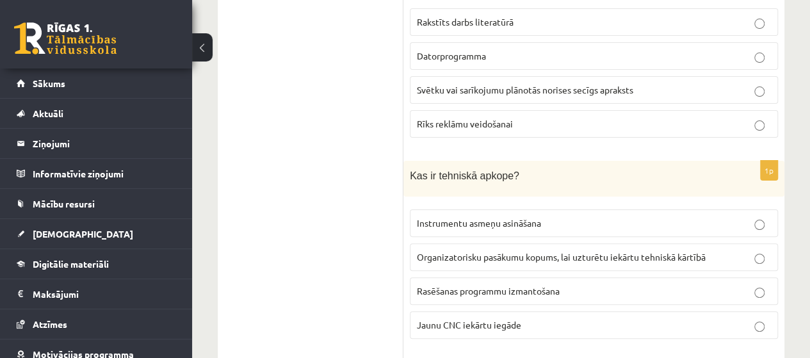
click at [746, 216] on p "Instrumentu asmeņu asināšana" at bounding box center [594, 222] width 354 height 13
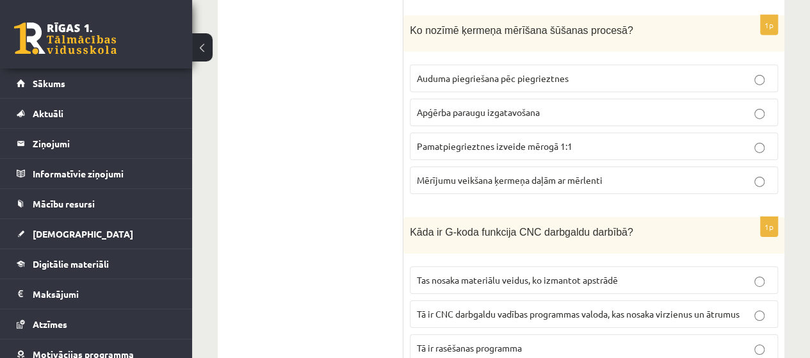
scroll to position [4545, 0]
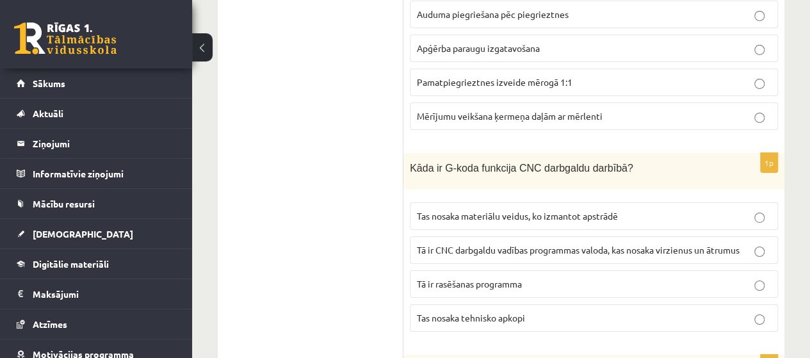
click at [744, 209] on p "Tas nosaka materiālu veidus, ko izmantot apstrādē" at bounding box center [594, 215] width 354 height 13
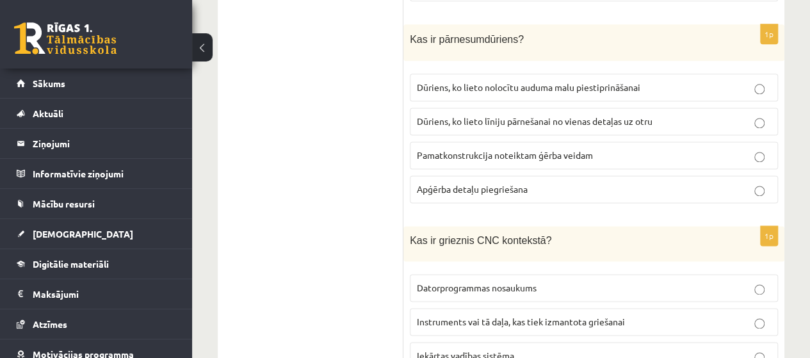
scroll to position [5697, 0]
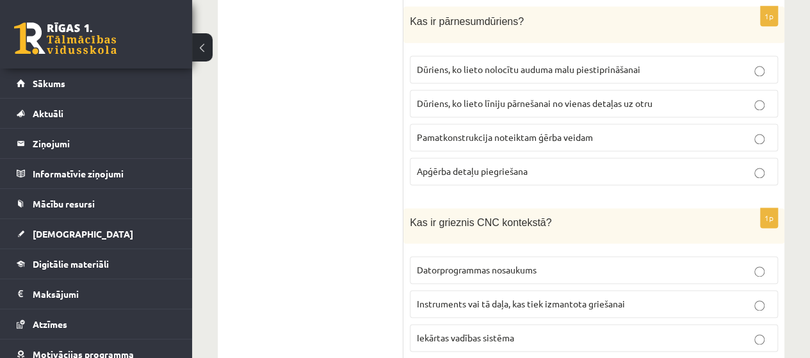
click at [758, 324] on label "Iekārtas vadības sistēma" at bounding box center [594, 338] width 368 height 28
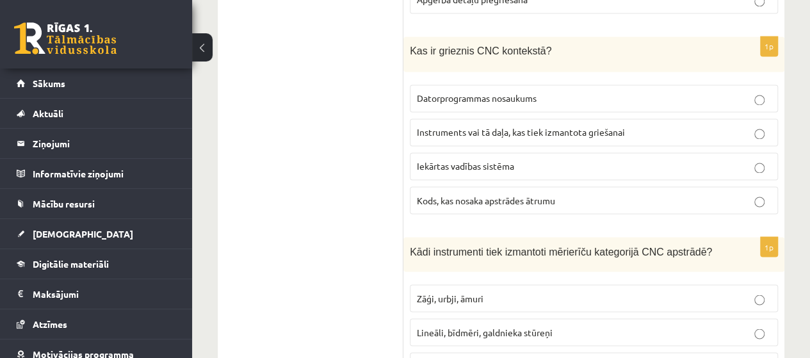
scroll to position [5889, 0]
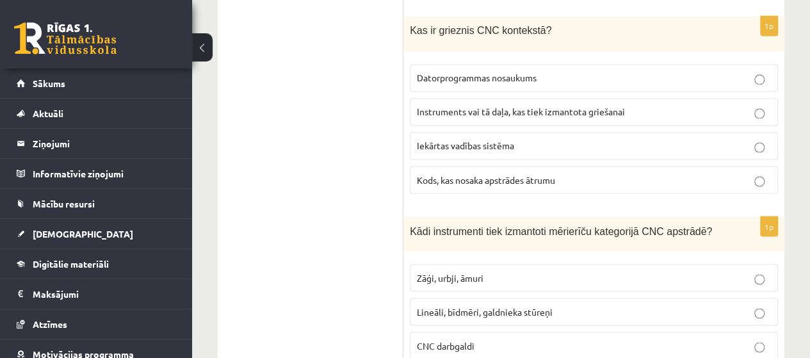
drag, startPoint x: 734, startPoint y: 299, endPoint x: 355, endPoint y: 237, distance: 383.9
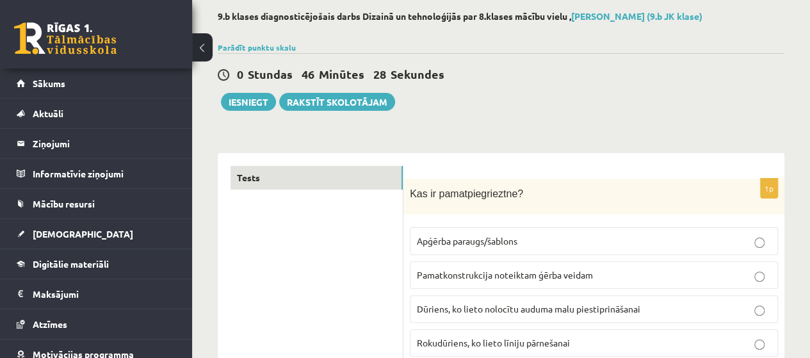
scroll to position [0, 0]
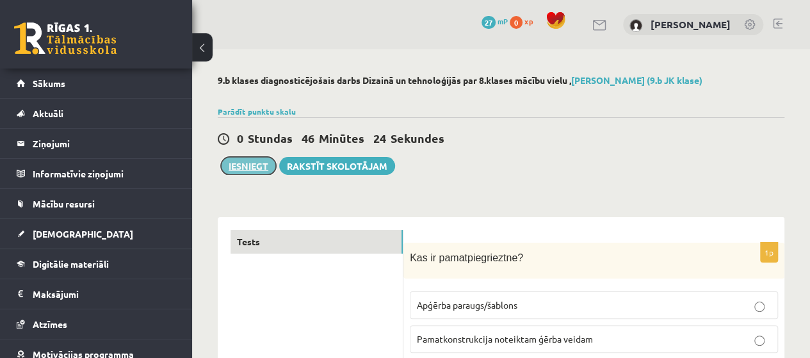
click at [253, 161] on button "Iesniegt" at bounding box center [248, 166] width 55 height 18
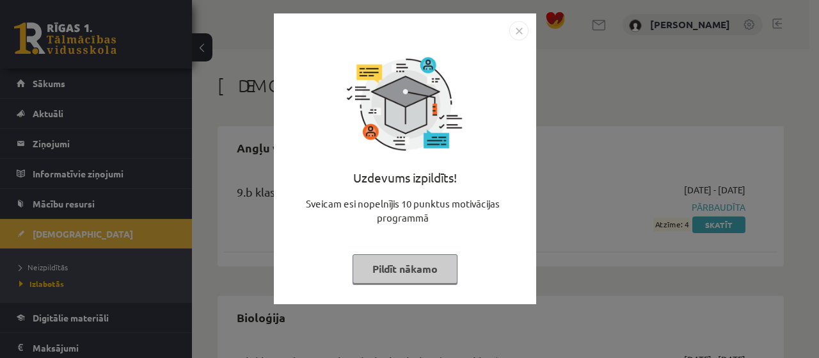
click at [429, 271] on button "Pildīt nākamo" at bounding box center [405, 268] width 105 height 29
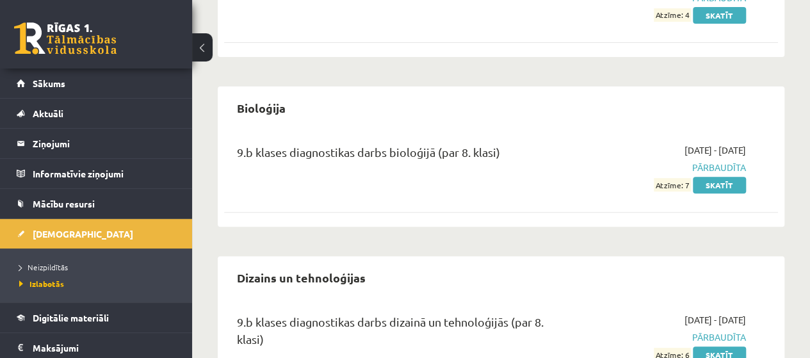
scroll to position [256, 0]
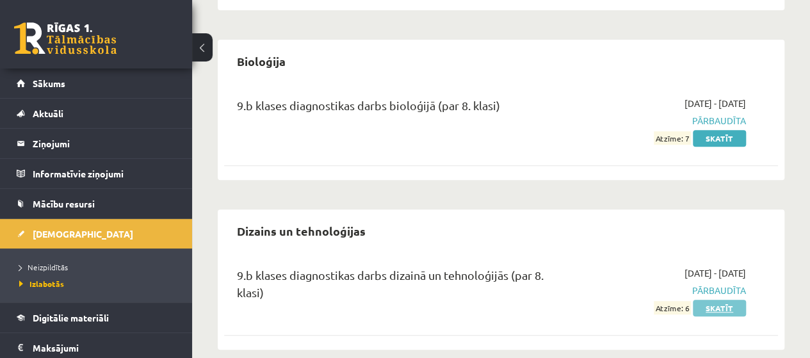
click at [725, 307] on link "Skatīt" at bounding box center [719, 308] width 53 height 17
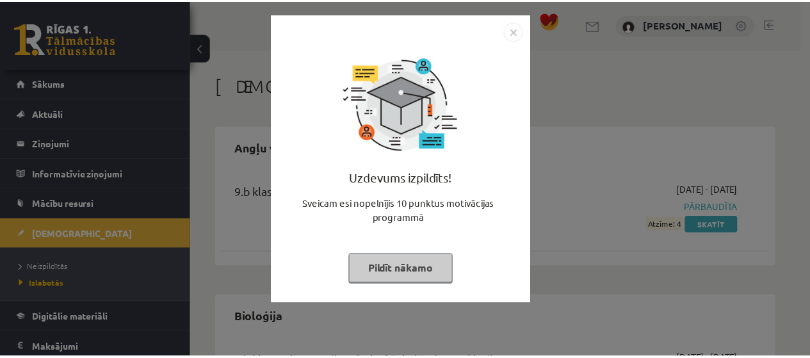
scroll to position [256, 0]
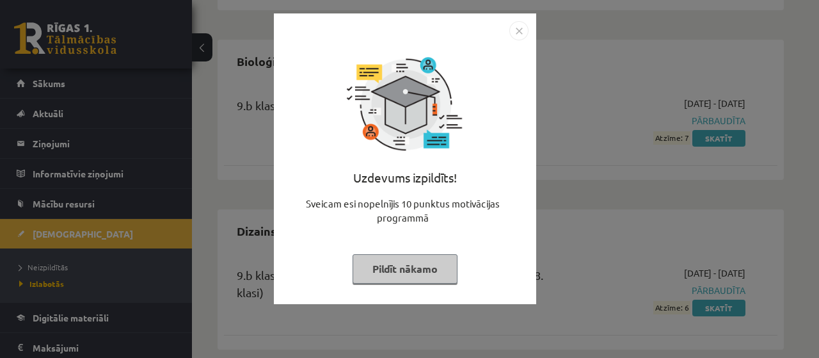
click at [520, 30] on img "Close" at bounding box center [519, 30] width 19 height 19
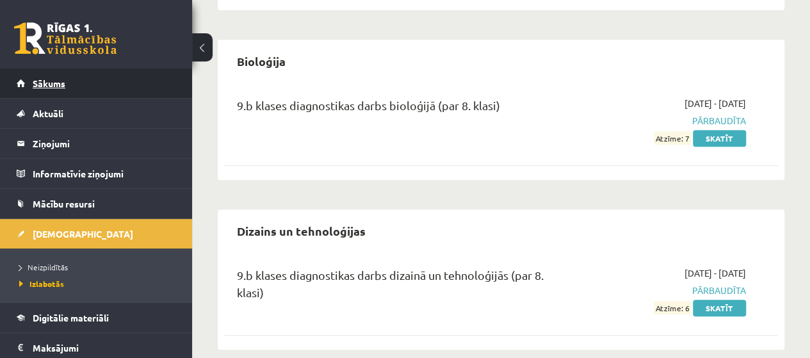
click at [108, 86] on link "Sākums" at bounding box center [96, 82] width 159 height 29
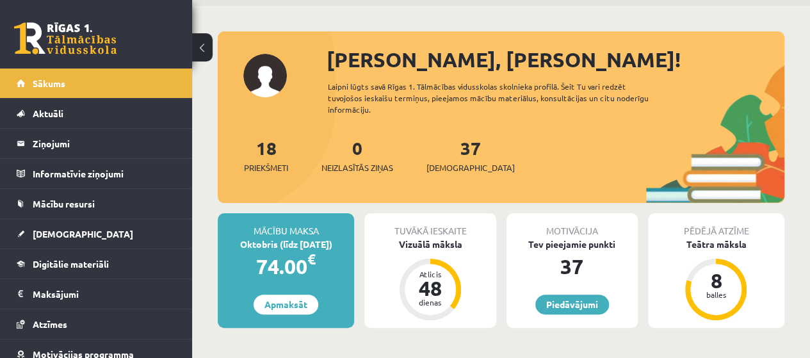
scroll to position [64, 0]
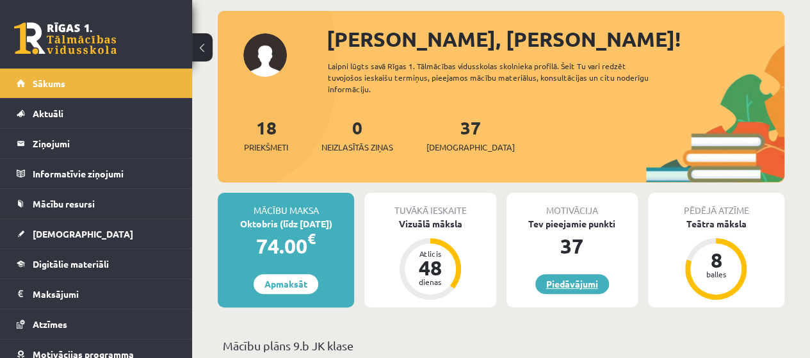
click at [577, 278] on link "Piedāvājumi" at bounding box center [572, 284] width 74 height 20
